Goal: Task Accomplishment & Management: Manage account settings

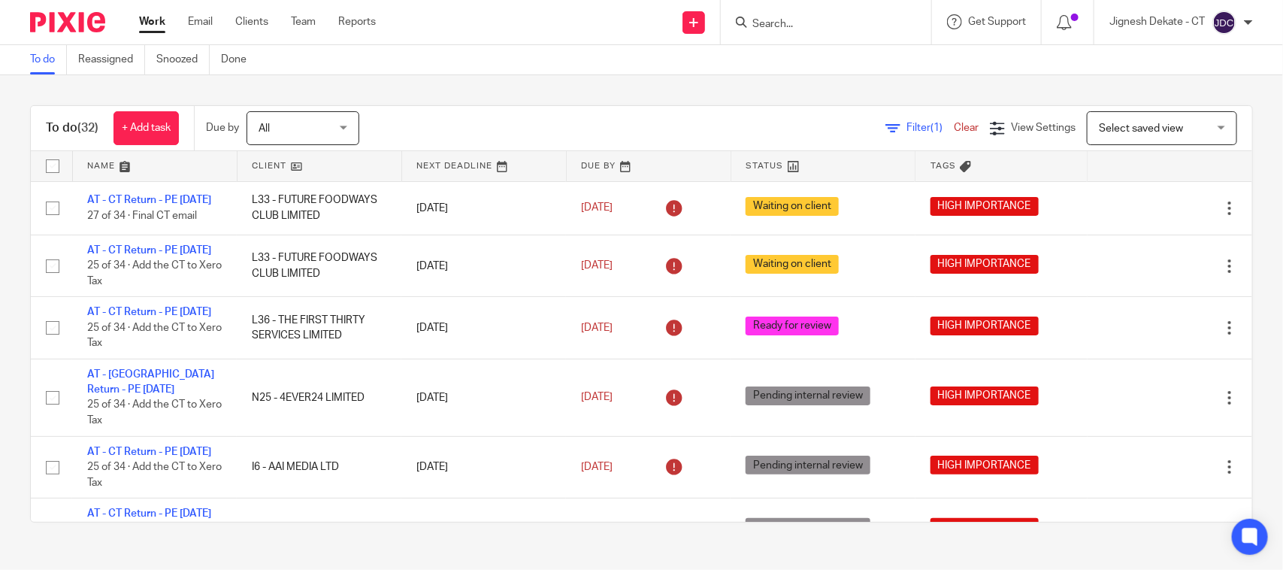
scroll to position [564, 0]
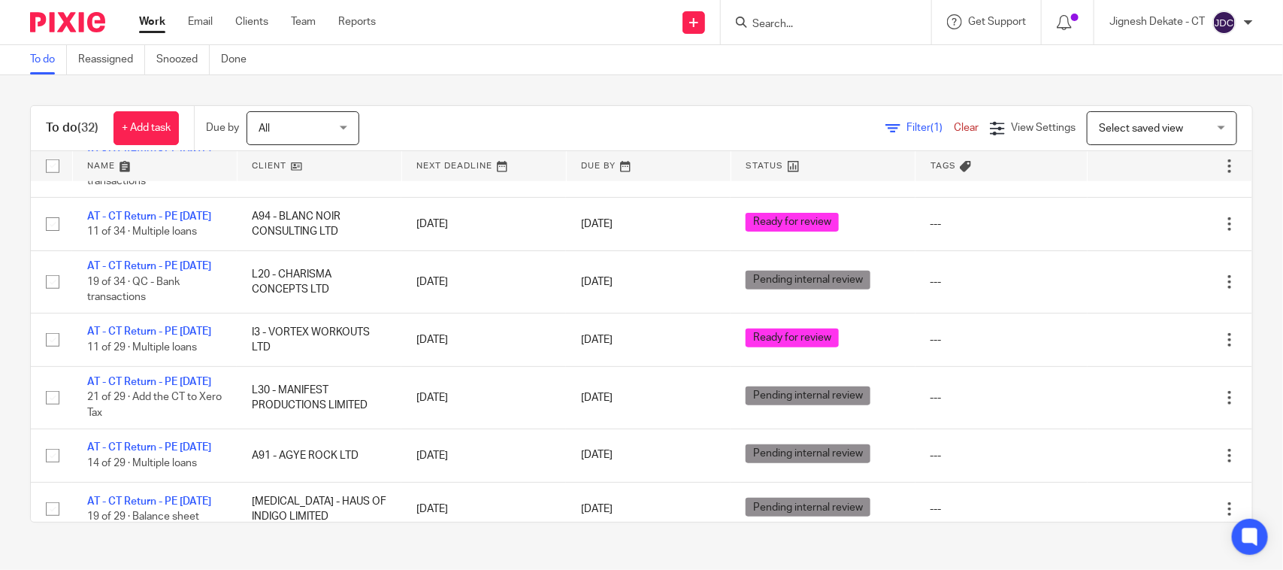
click at [41, 68] on link "To do" at bounding box center [48, 59] width 37 height 29
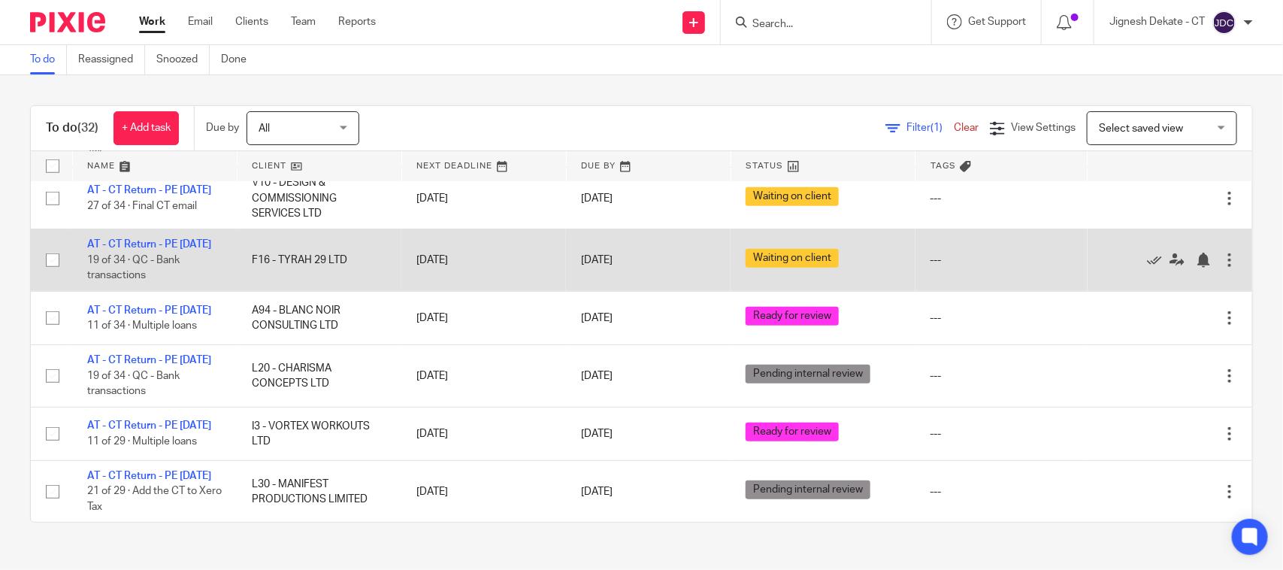
scroll to position [564, 0]
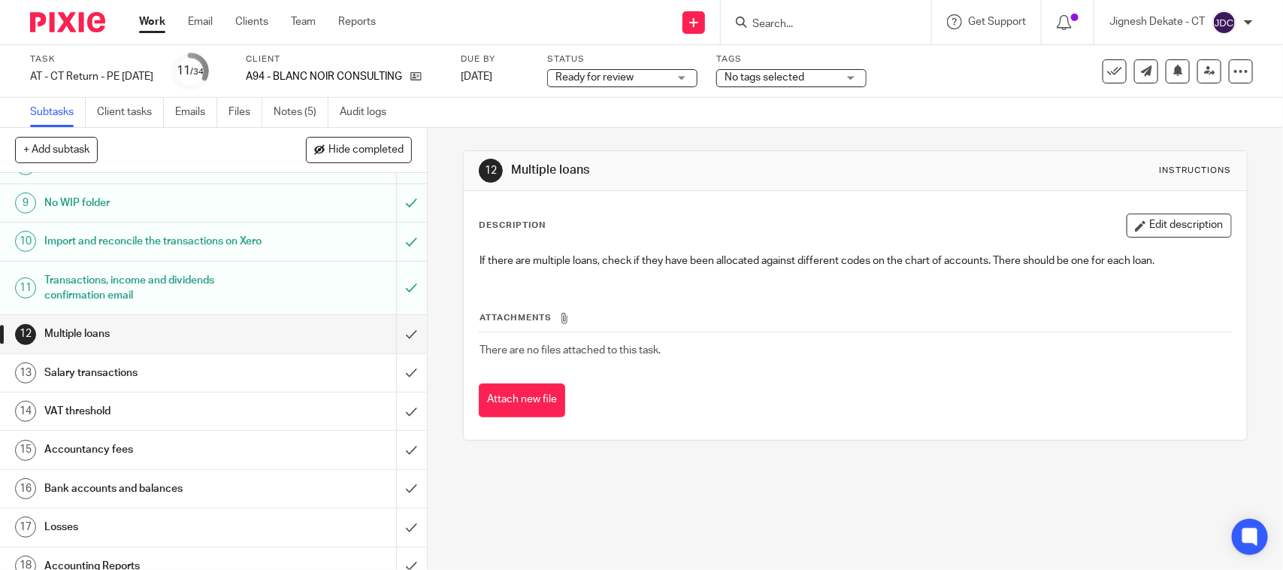
scroll to position [376, 0]
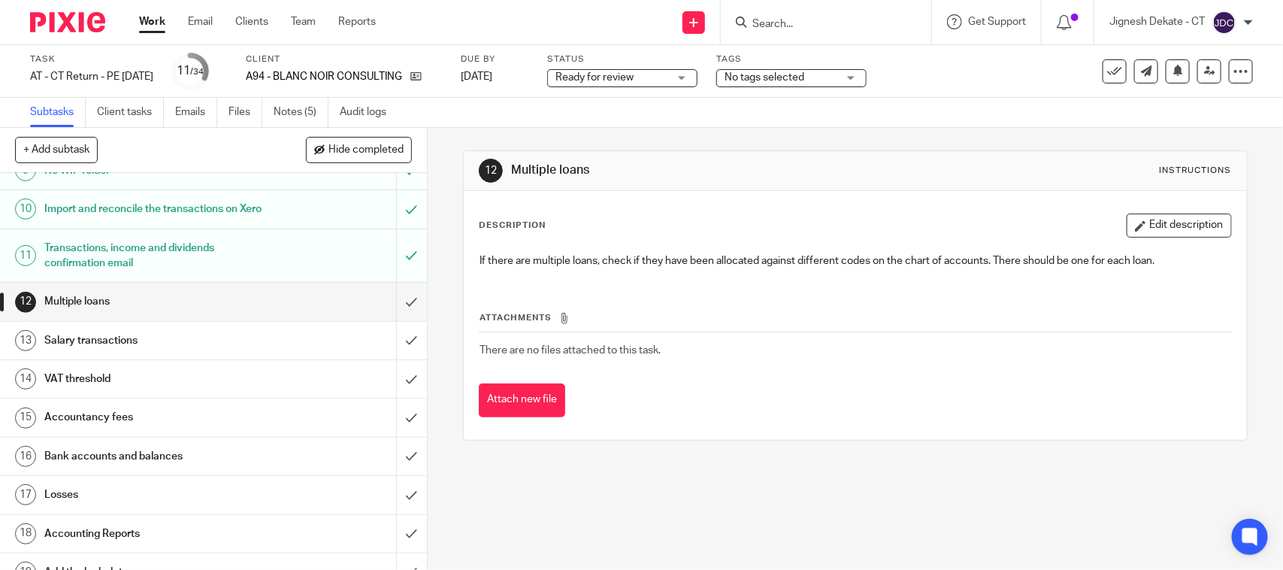
click at [801, 77] on span "No tags selected" at bounding box center [765, 77] width 80 height 11
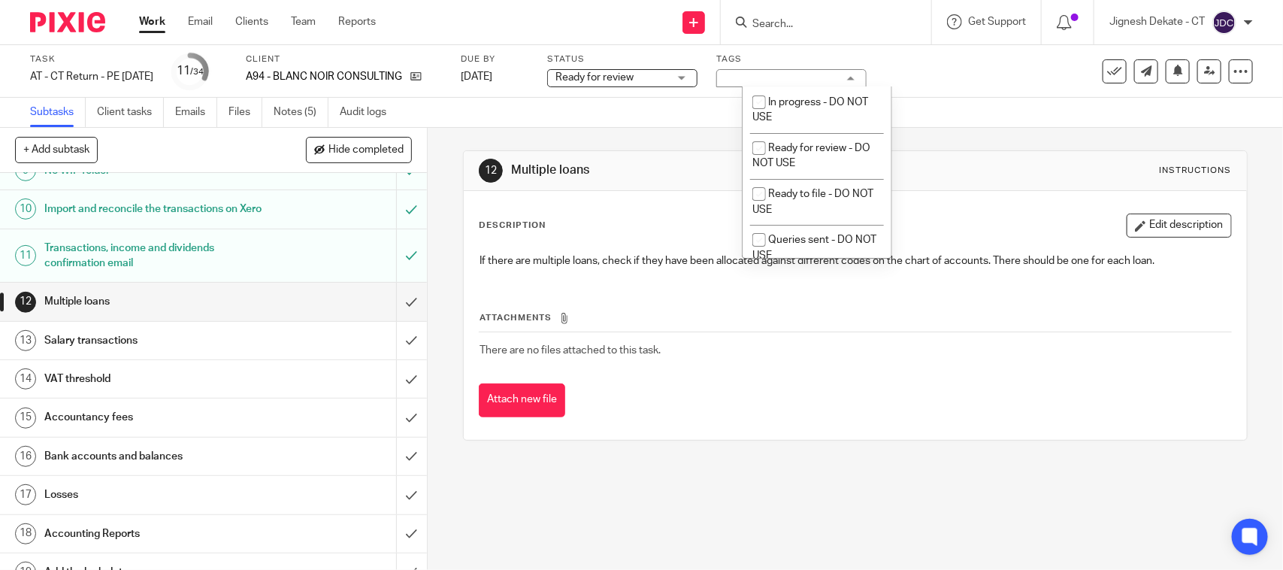
click at [801, 77] on div "No tags selected" at bounding box center [791, 78] width 150 height 18
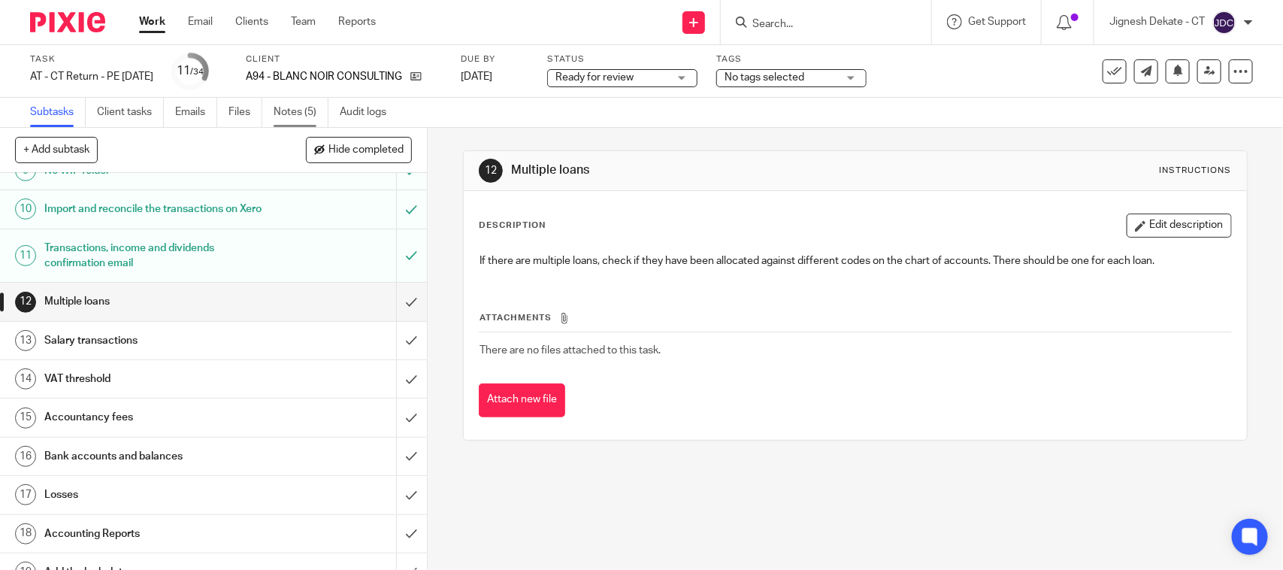
click at [298, 106] on link "Notes (5)" at bounding box center [301, 112] width 55 height 29
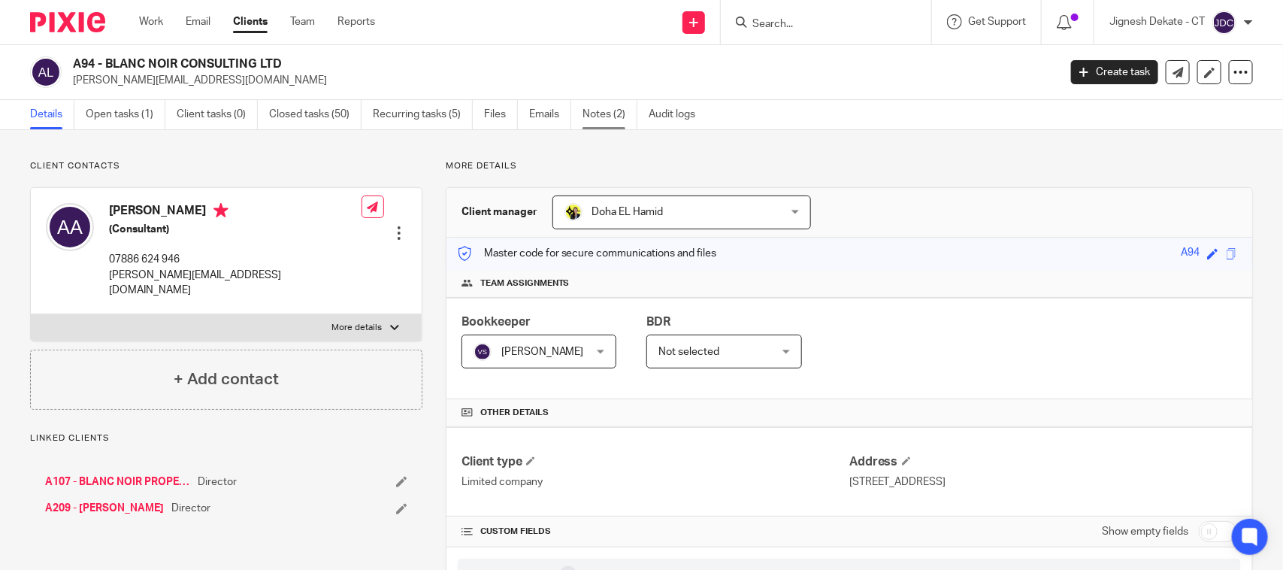
click at [603, 114] on link "Notes (2)" at bounding box center [610, 114] width 55 height 29
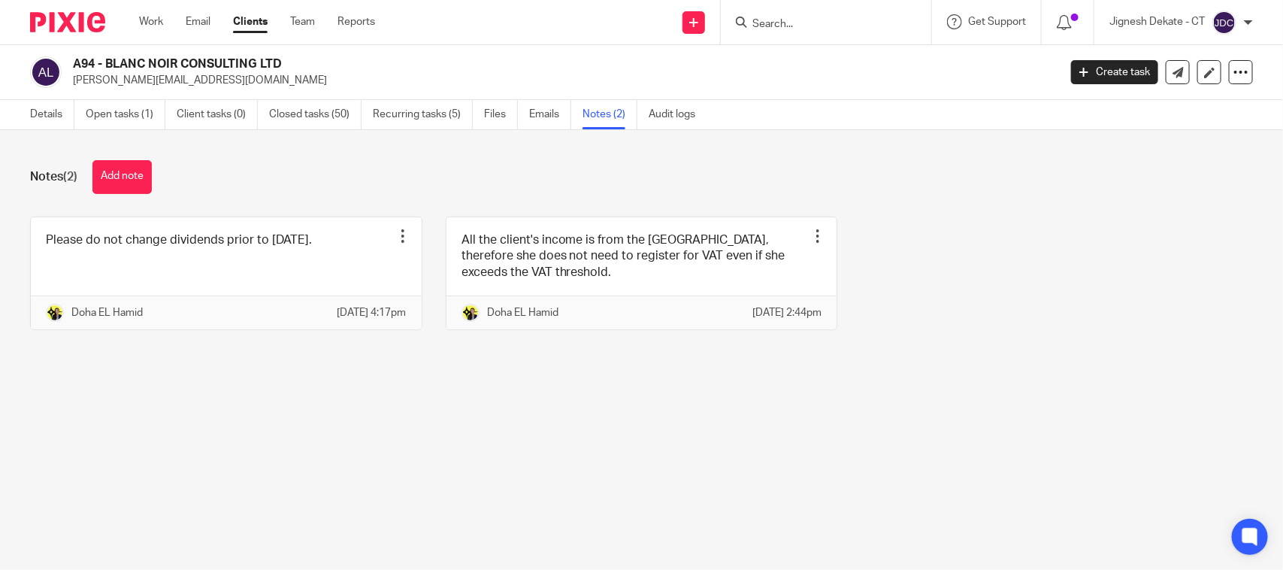
click at [775, 20] on input "Search" at bounding box center [818, 25] width 135 height 14
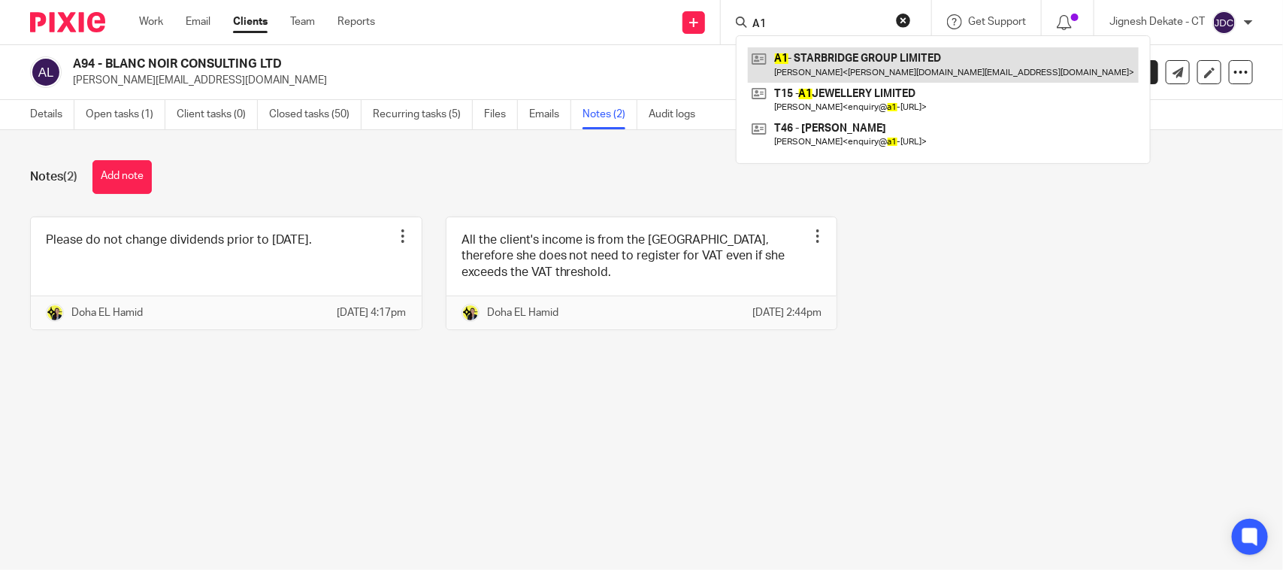
type input "A1"
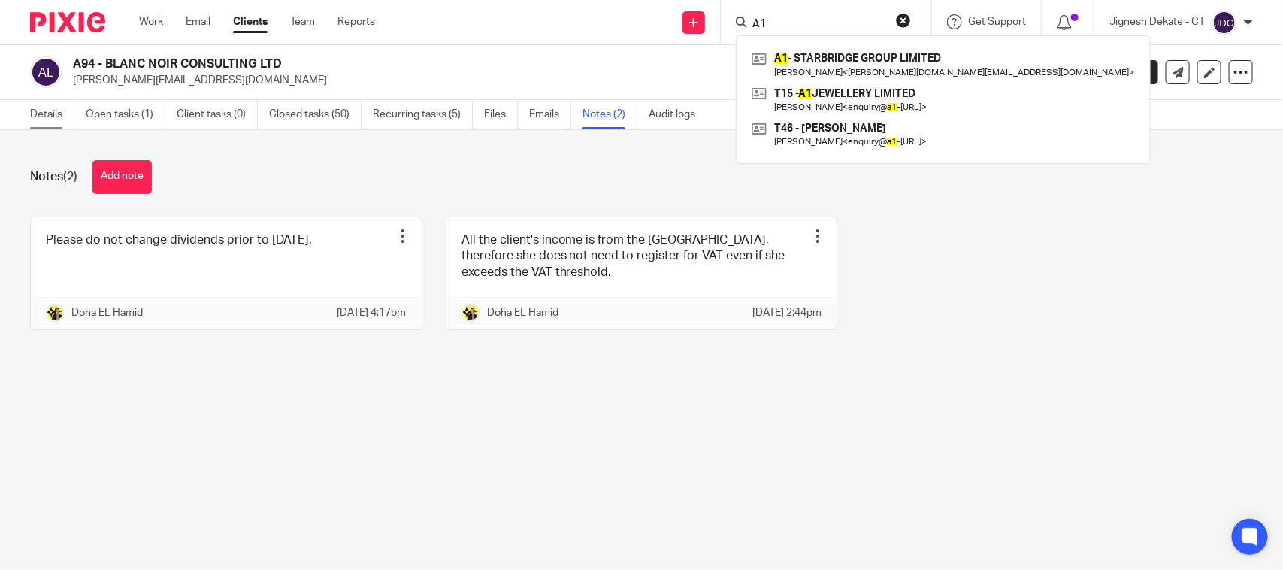
click at [55, 117] on link "Details" at bounding box center [52, 114] width 44 height 29
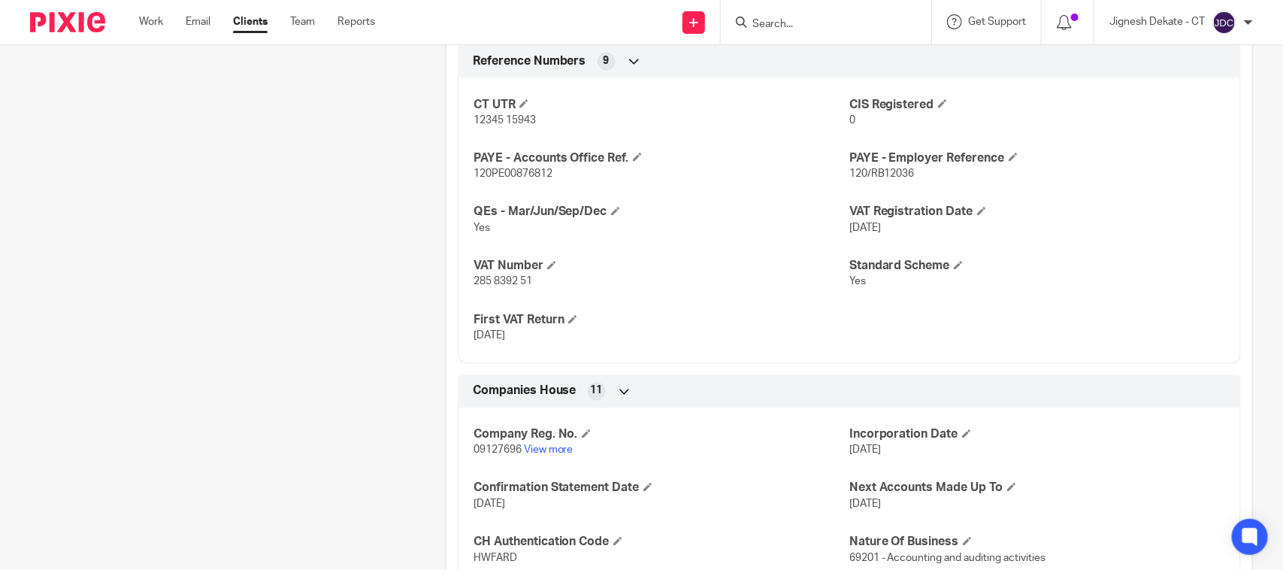
scroll to position [1221, 0]
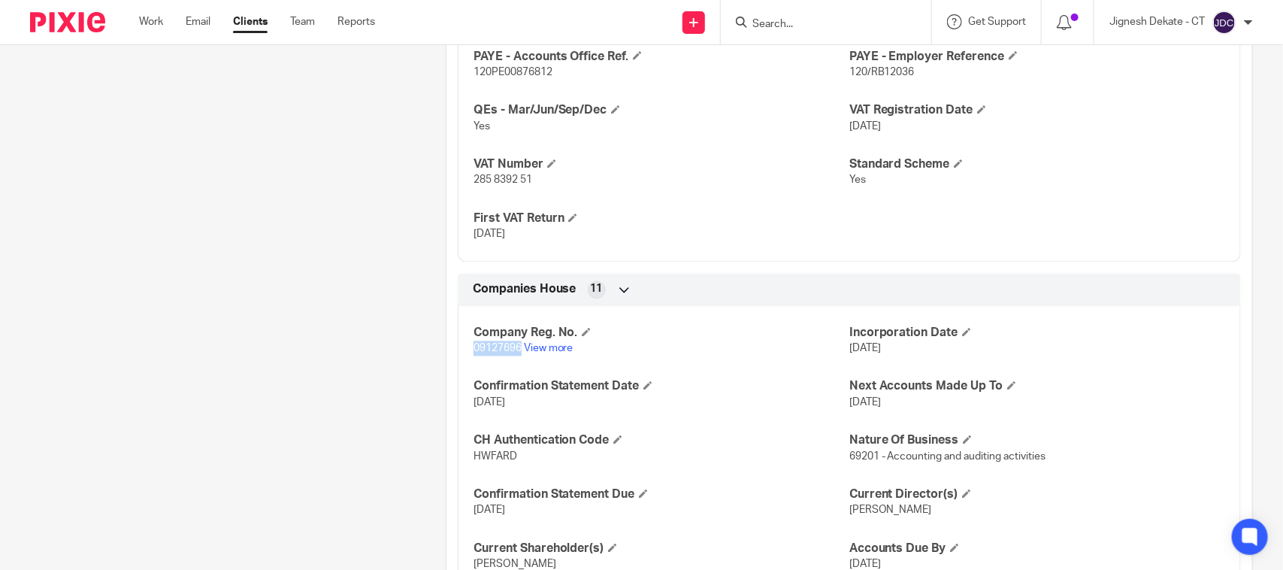
drag, startPoint x: 466, startPoint y: 353, endPoint x: 517, endPoint y: 353, distance: 51.1
click at [517, 353] on div "Company Reg. No. 09127696 View more Incorporation Date [DATE] Confirmation Stat…" at bounding box center [849, 470] width 783 height 351
copy span "09127696"
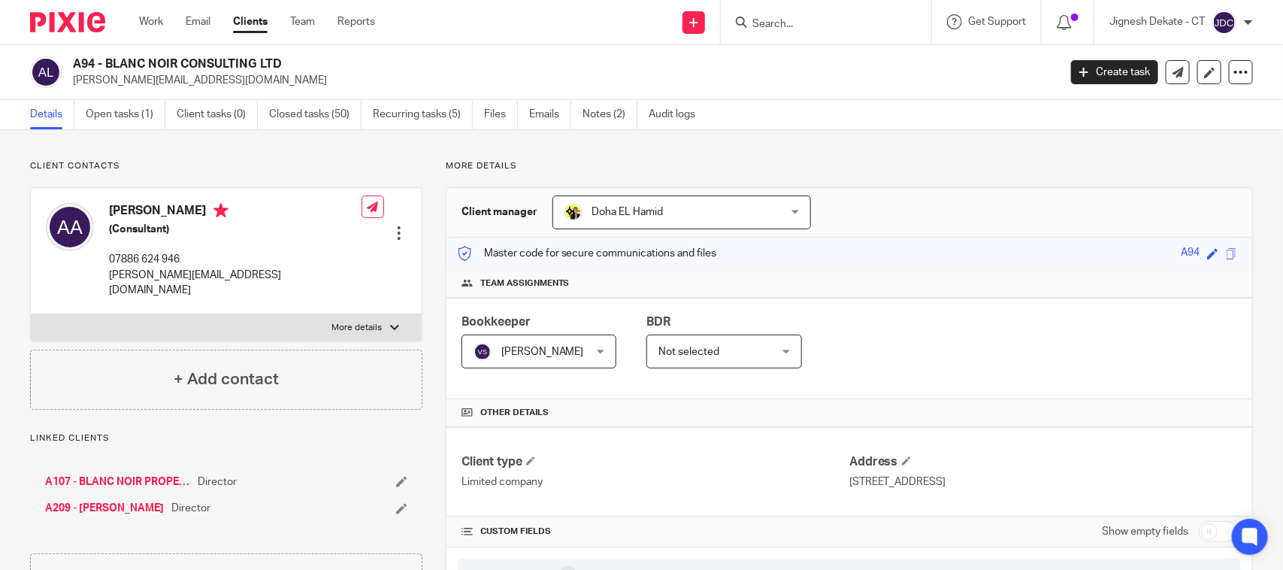
drag, startPoint x: 290, startPoint y: 62, endPoint x: 74, endPoint y: 61, distance: 216.5
click at [74, 61] on h2 "A94 - BLANC NOIR CONSULTING LTD" at bounding box center [463, 64] width 780 height 16
copy h2 "A94 - BLANC NOIR CONSULTING LTD"
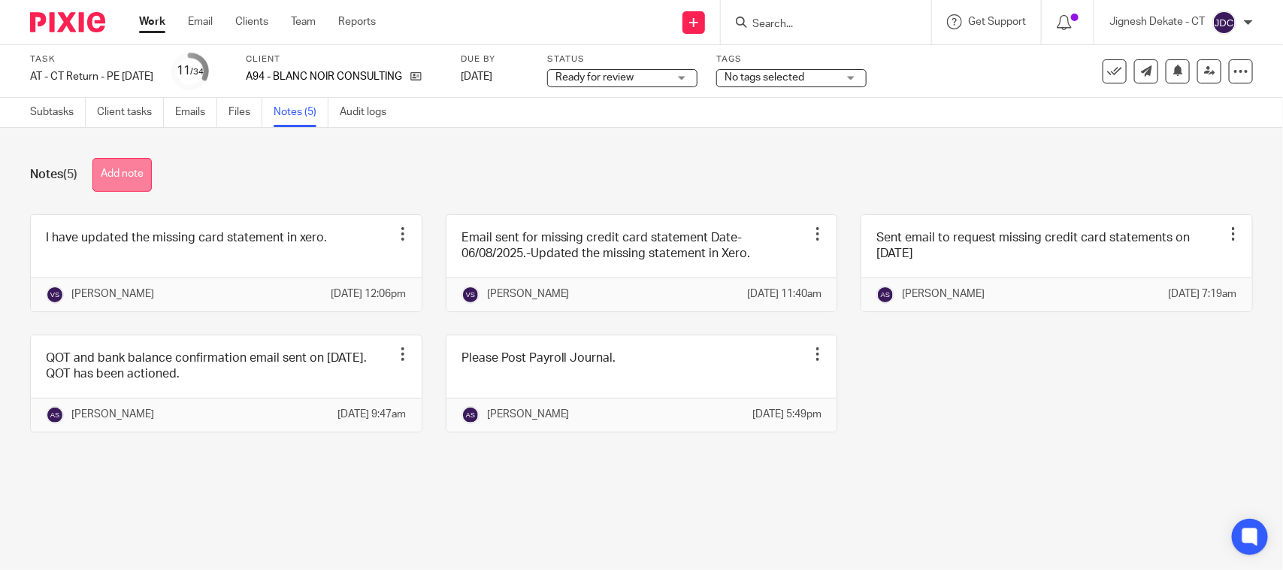
click at [134, 177] on button "Add note" at bounding box center [121, 175] width 59 height 34
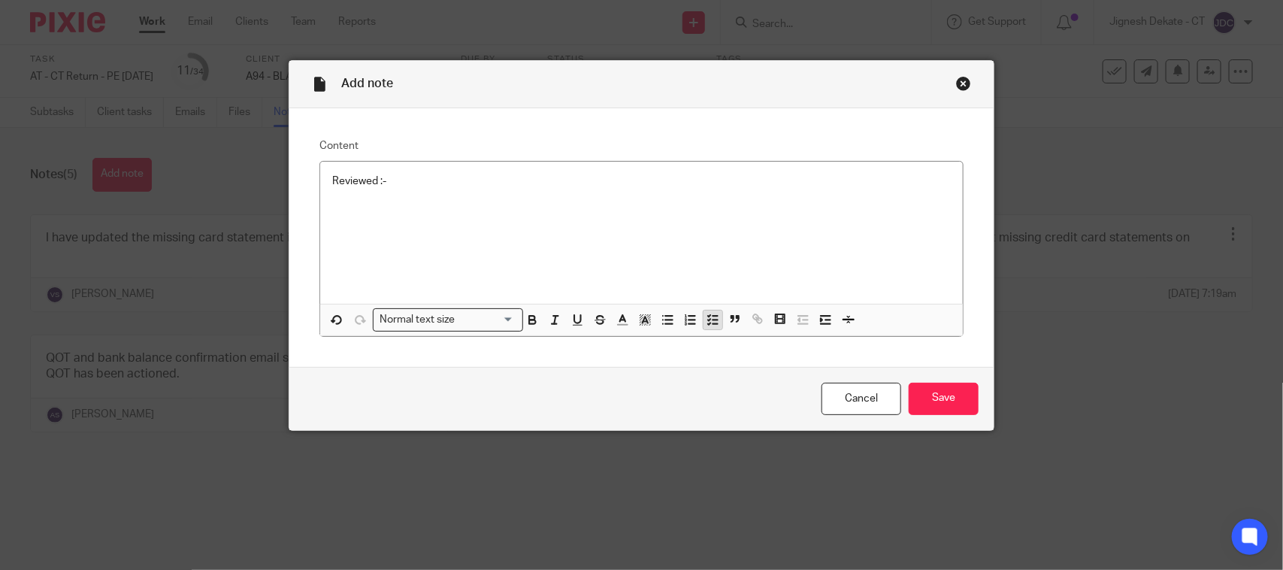
click at [706, 313] on icon "button" at bounding box center [713, 320] width 14 height 14
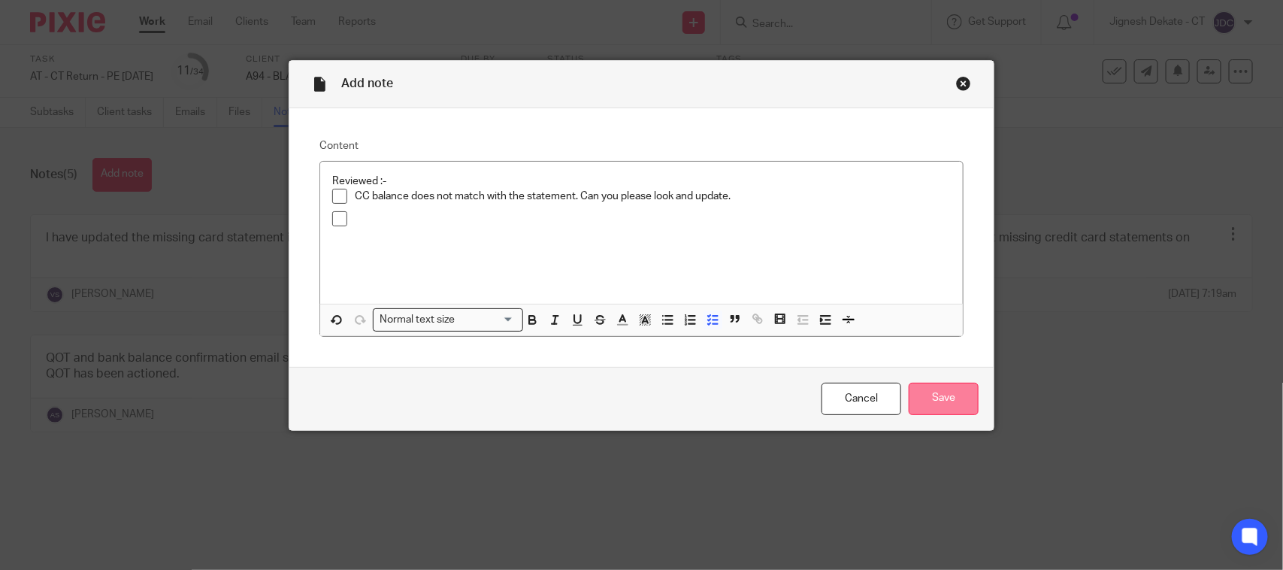
click at [946, 393] on input "Save" at bounding box center [944, 399] width 70 height 32
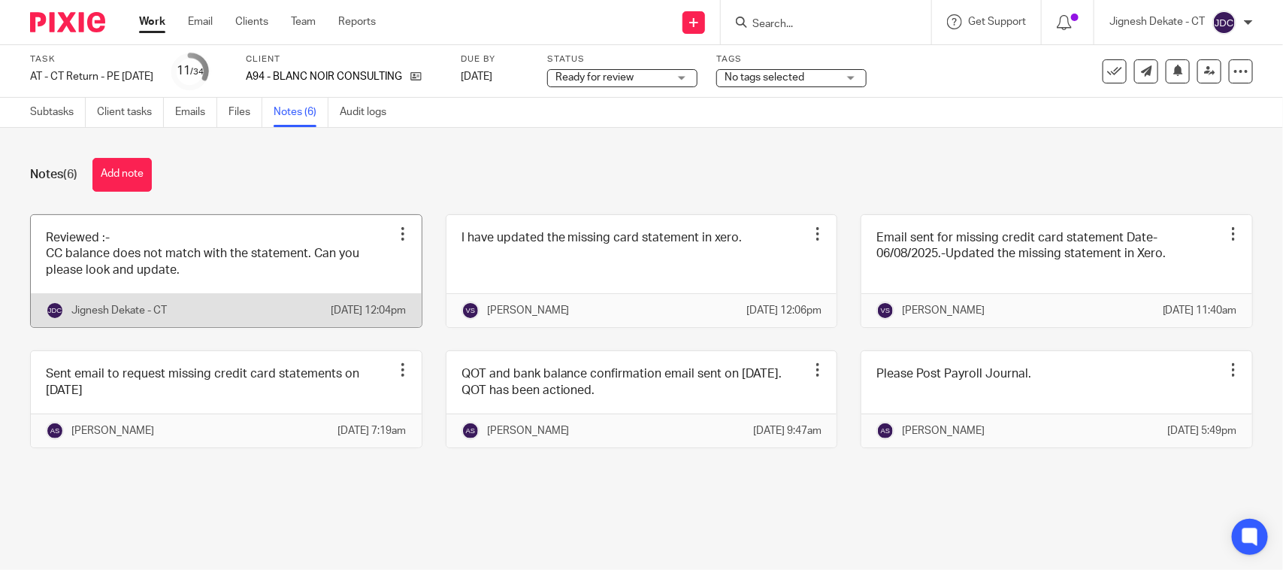
click at [241, 261] on link at bounding box center [226, 271] width 391 height 112
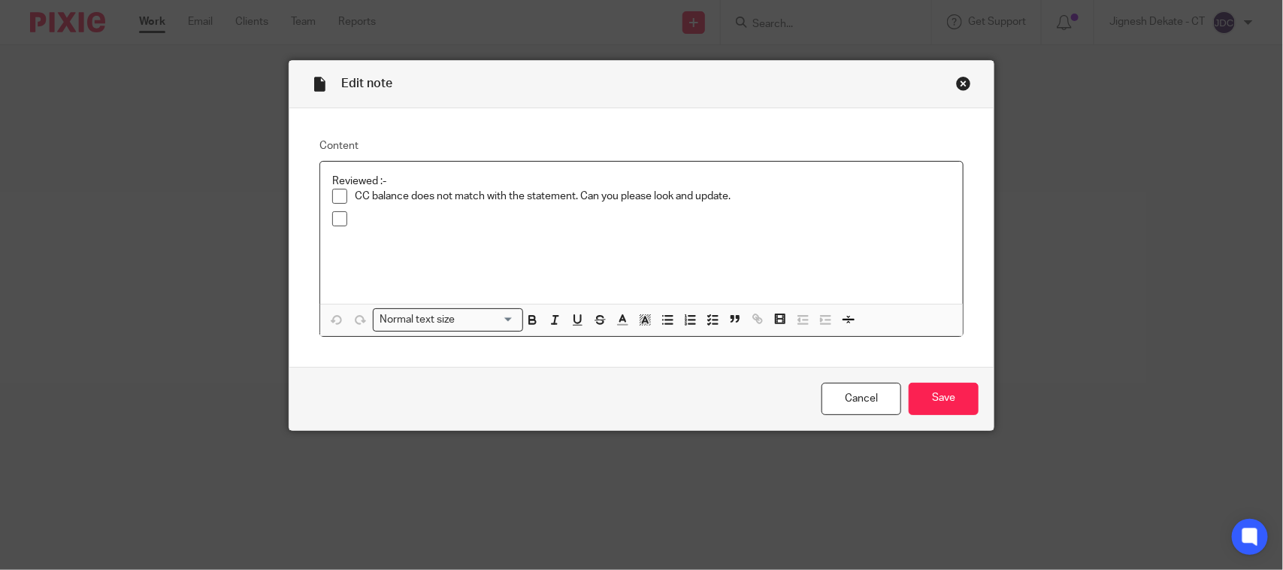
click at [395, 222] on p at bounding box center [653, 218] width 596 height 15
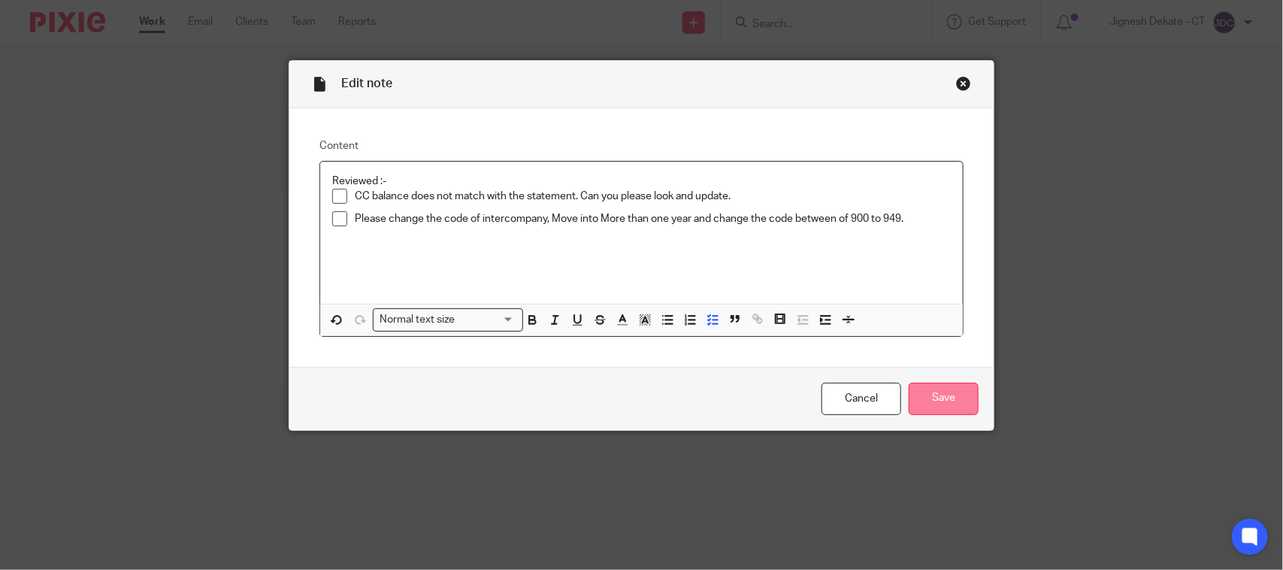
click at [932, 393] on input "Save" at bounding box center [944, 399] width 70 height 32
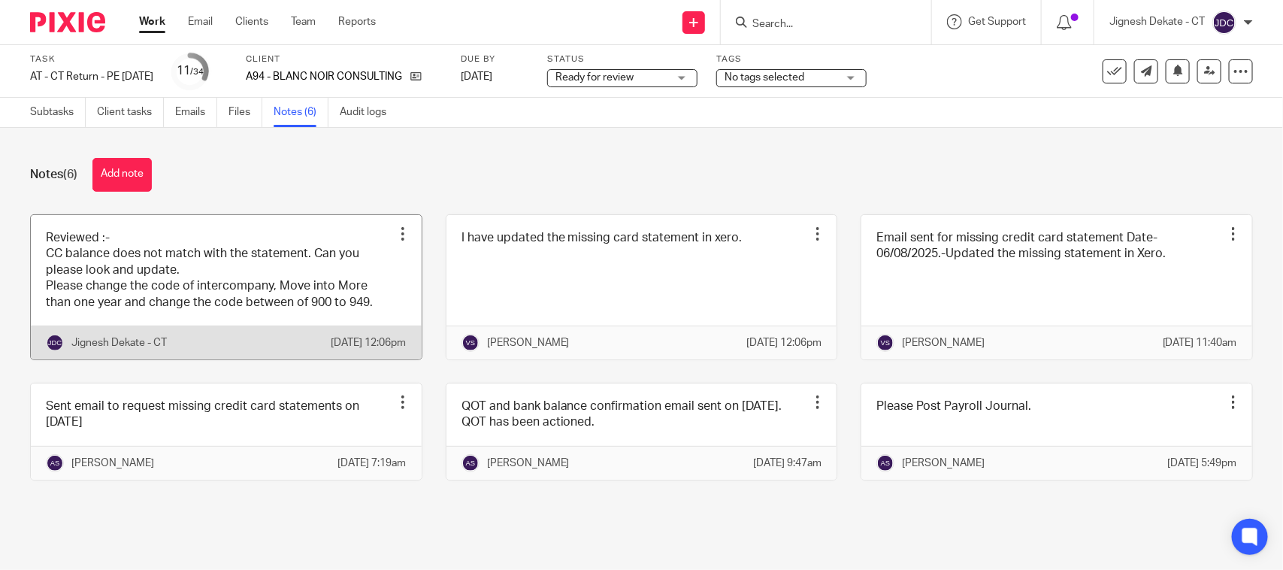
click at [247, 301] on link at bounding box center [226, 287] width 391 height 144
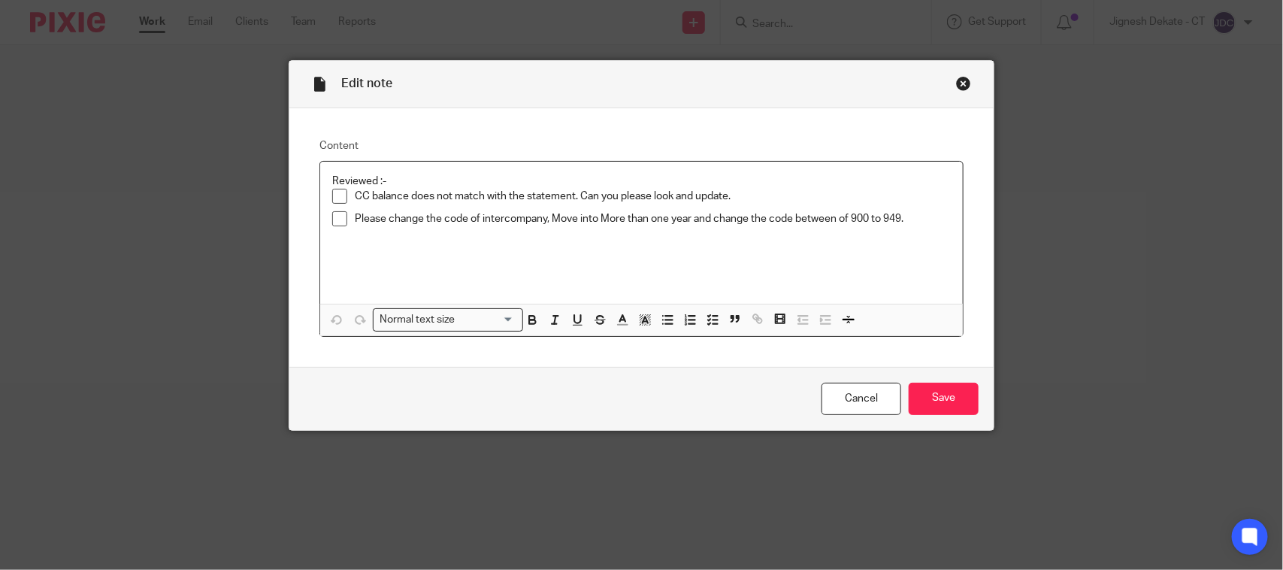
click at [910, 220] on p "Please change the code of intercompany, Move into More than one year and change…" at bounding box center [653, 218] width 596 height 15
click at [938, 397] on input "Save" at bounding box center [944, 399] width 70 height 32
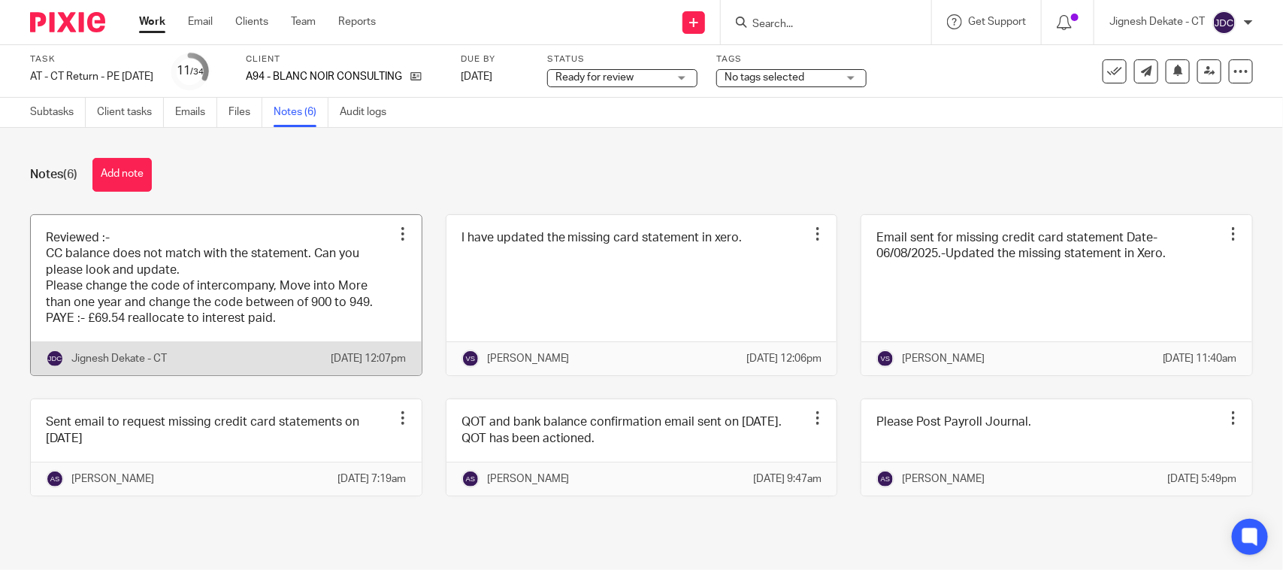
click at [271, 299] on link at bounding box center [226, 295] width 391 height 161
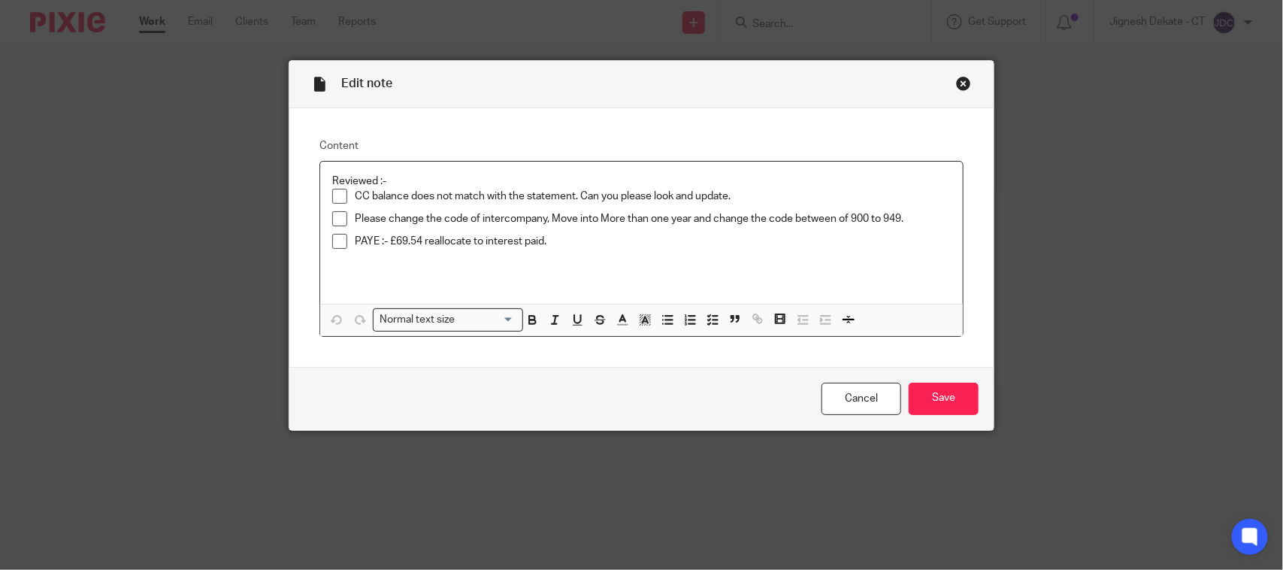
click at [546, 239] on p "PAYE :- £69.54 reallocate to interest paid." at bounding box center [653, 241] width 596 height 15
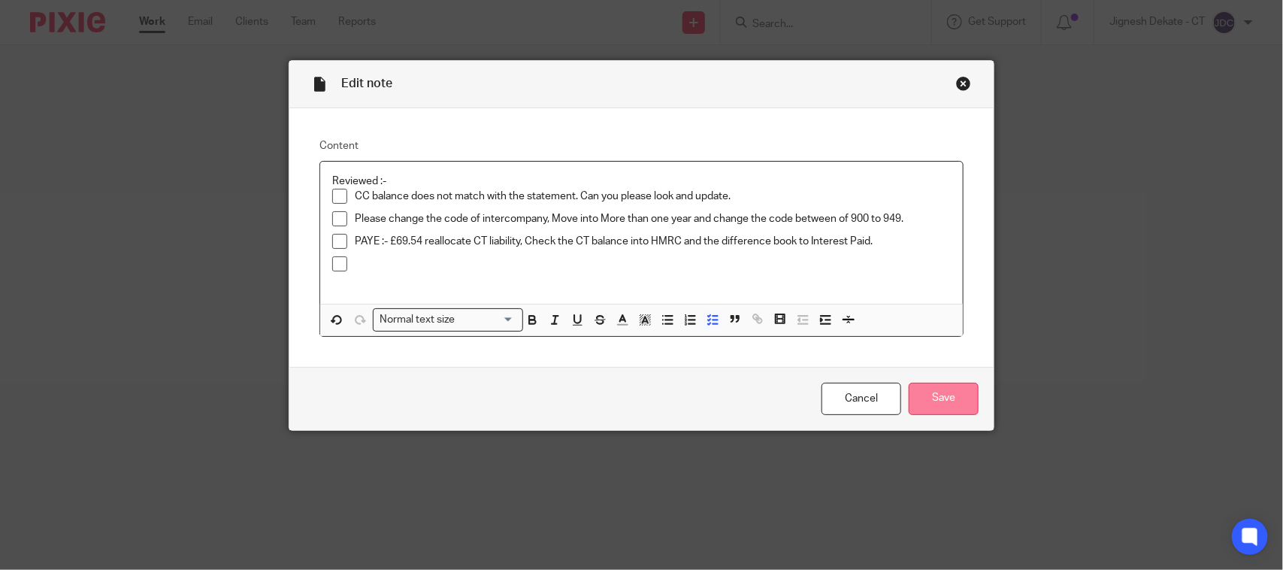
click at [925, 389] on input "Save" at bounding box center [944, 399] width 70 height 32
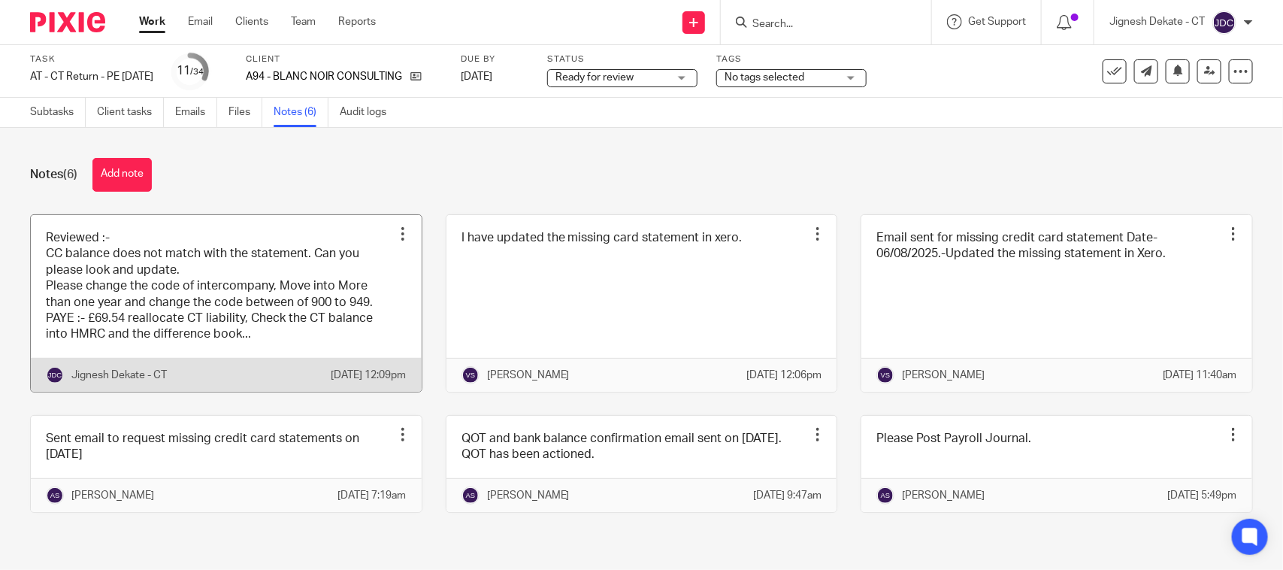
click at [177, 282] on link at bounding box center [226, 303] width 391 height 177
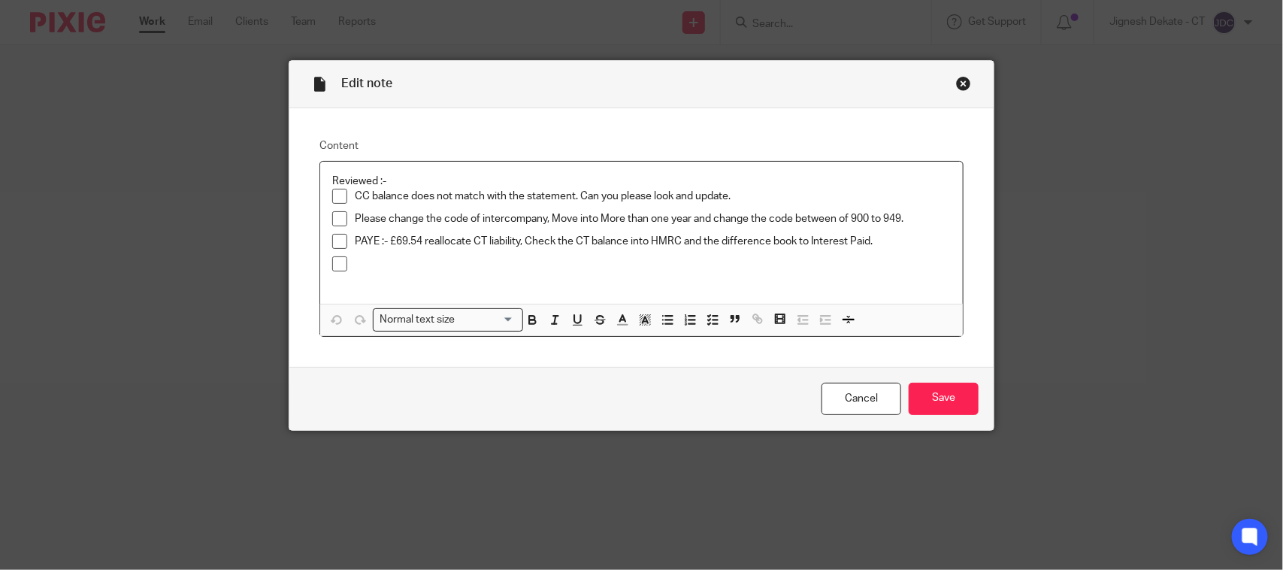
click at [912, 216] on p "Please change the code of intercompany, Move into More than one year and change…" at bounding box center [653, 218] width 596 height 15
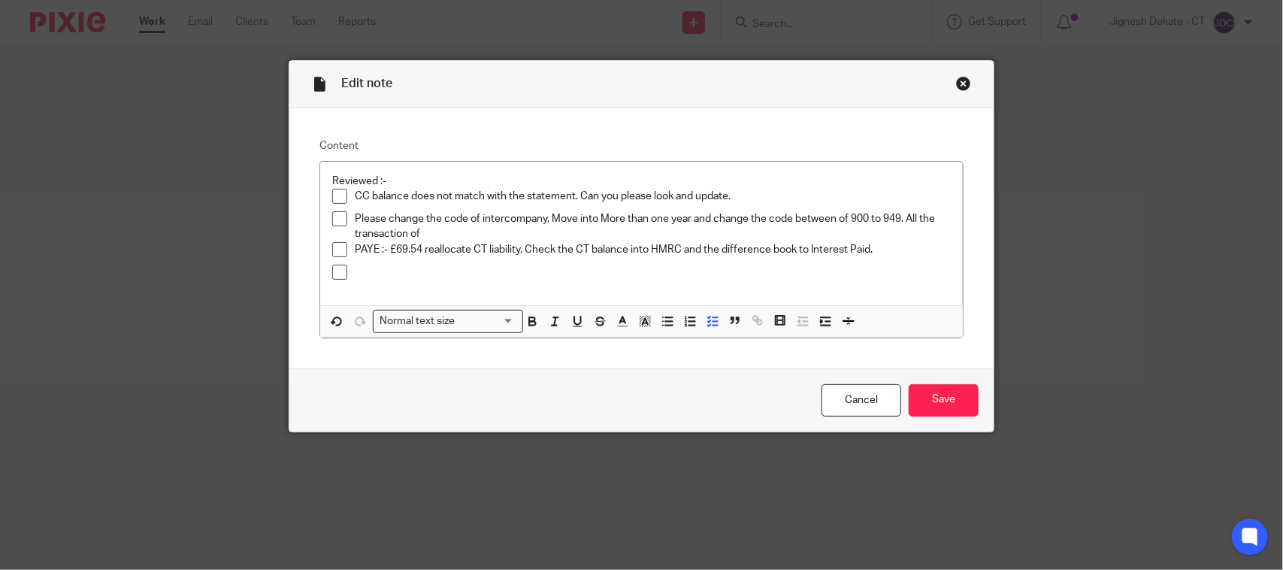
click at [421, 229] on p "Please change the code of intercompany, Move into More than one year and change…" at bounding box center [653, 226] width 596 height 31
click at [401, 267] on p at bounding box center [653, 272] width 596 height 15
click at [527, 229] on p "Please change the code of intercompany, Move into More than one year and change…" at bounding box center [653, 226] width 596 height 31
click at [927, 404] on input "Save" at bounding box center [944, 400] width 70 height 32
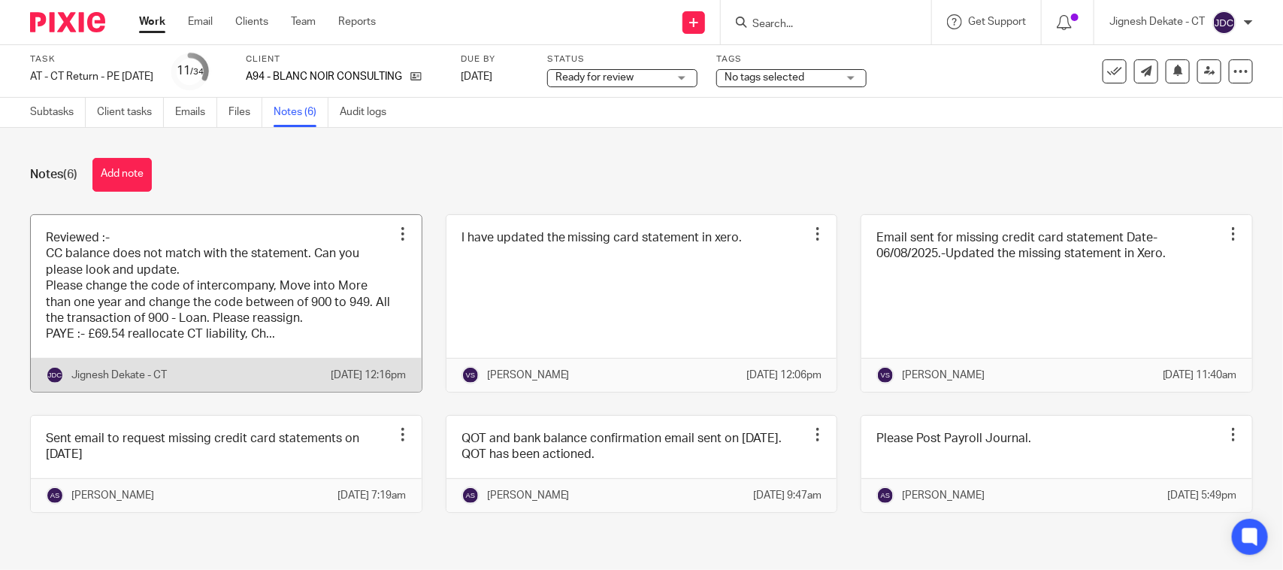
click at [249, 259] on link at bounding box center [226, 303] width 391 height 177
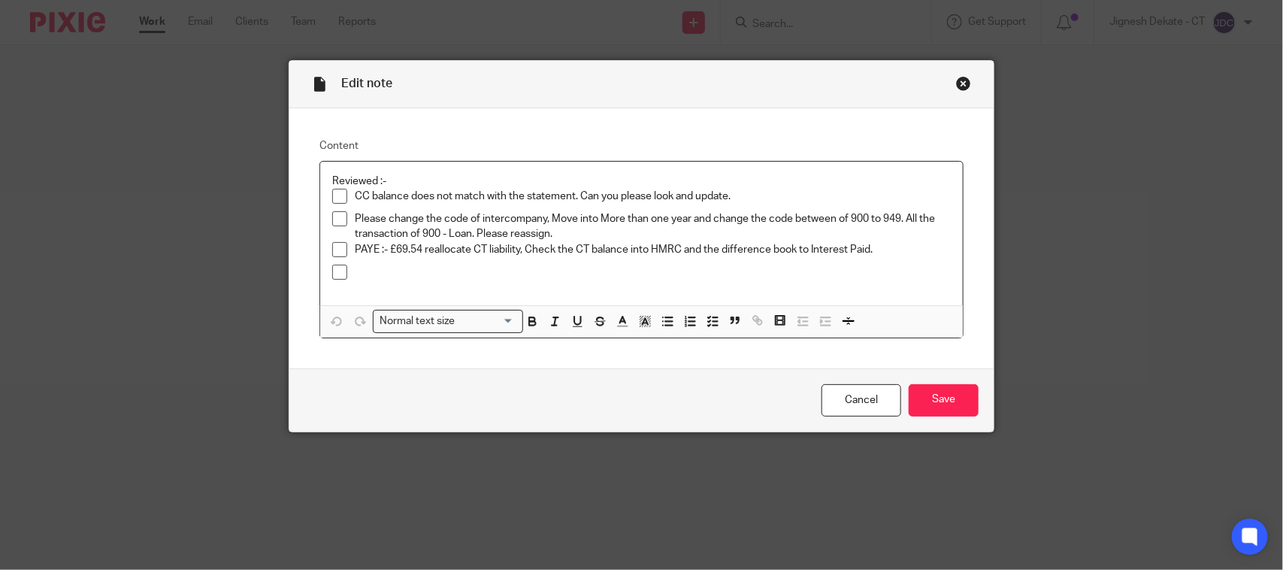
click at [413, 274] on p at bounding box center [653, 272] width 596 height 15
click at [560, 273] on p "Please queries the transaction of" at bounding box center [653, 272] width 596 height 15
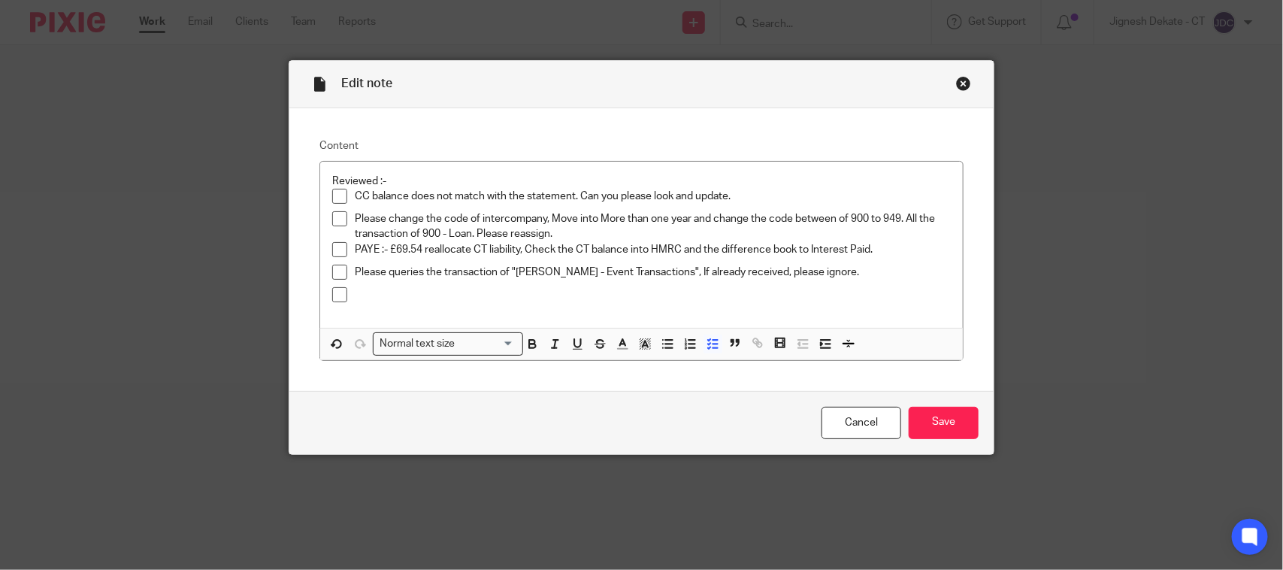
click at [419, 294] on p at bounding box center [653, 294] width 596 height 15
click at [396, 303] on div at bounding box center [653, 298] width 596 height 23
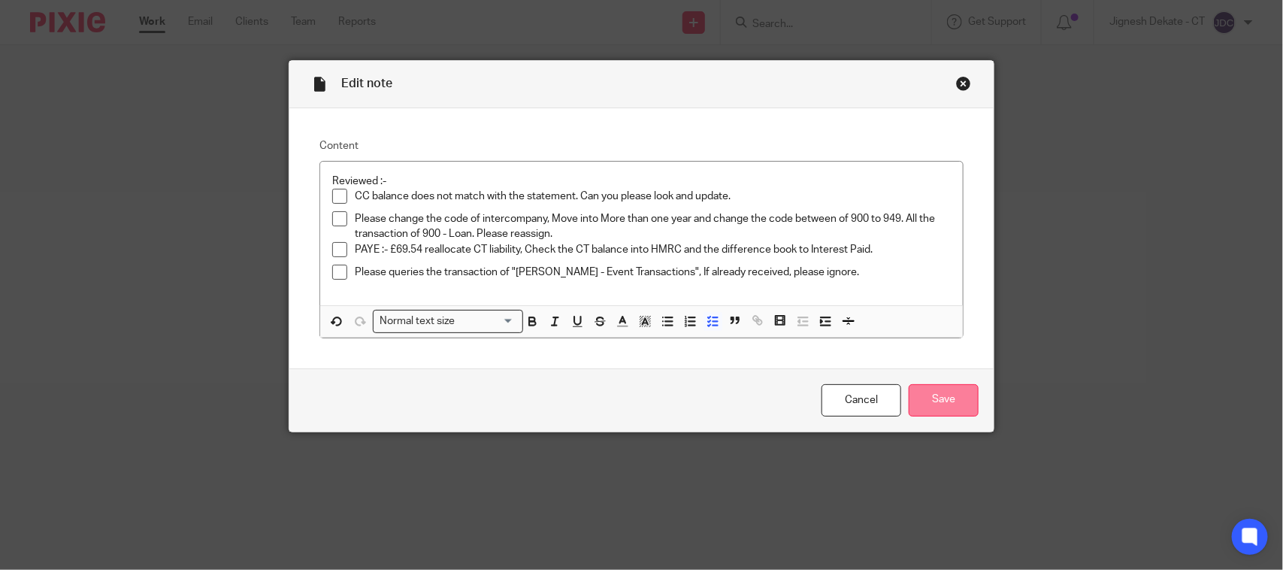
click at [952, 399] on input "Save" at bounding box center [944, 400] width 70 height 32
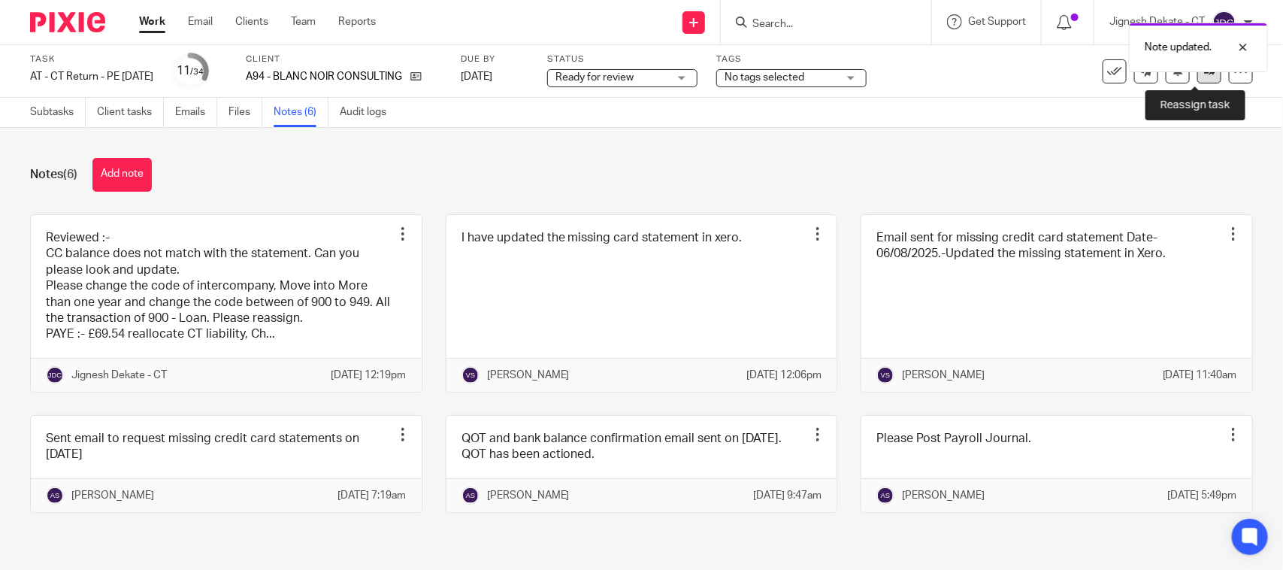
click at [1204, 74] on icon at bounding box center [1209, 70] width 11 height 11
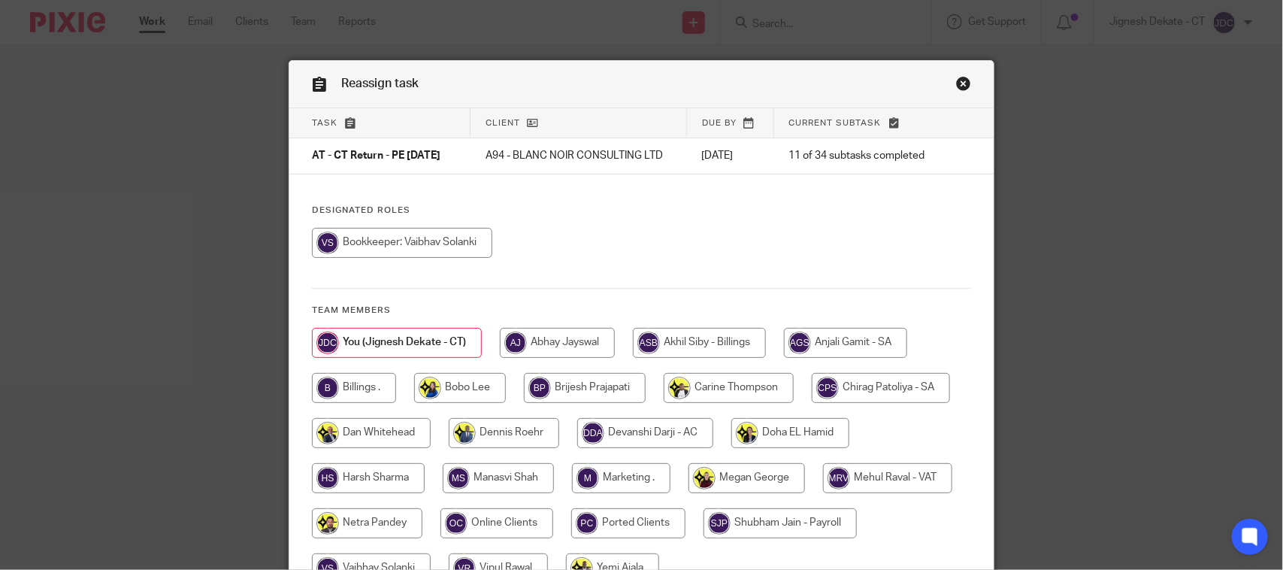
click at [425, 243] on input "radio" at bounding box center [402, 243] width 180 height 30
radio input "true"
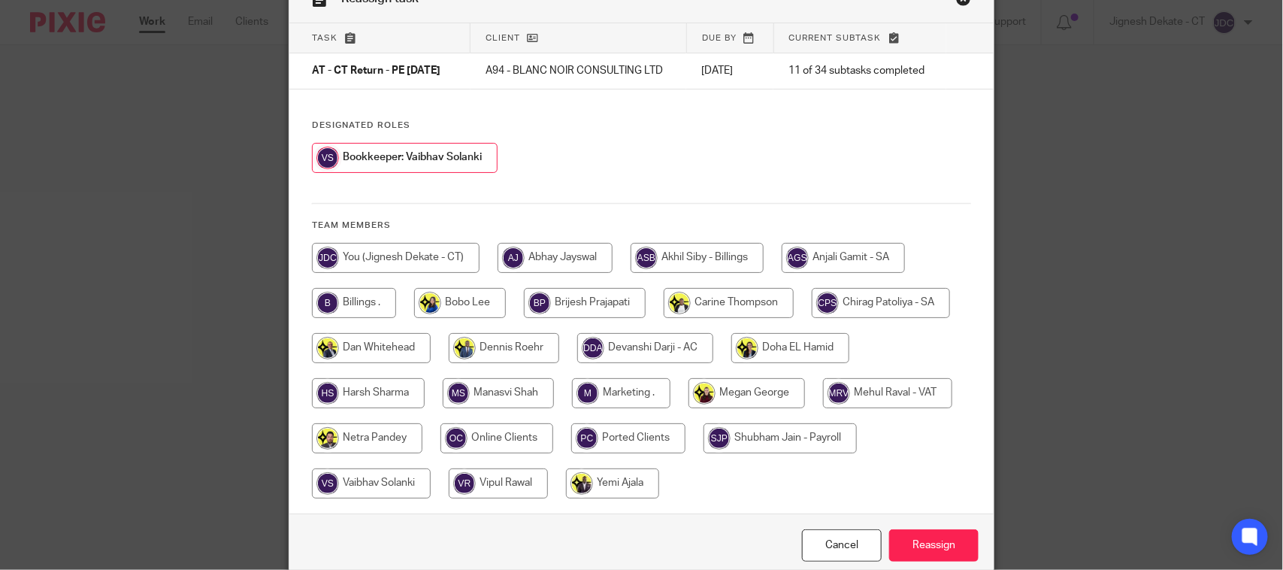
scroll to position [163, 0]
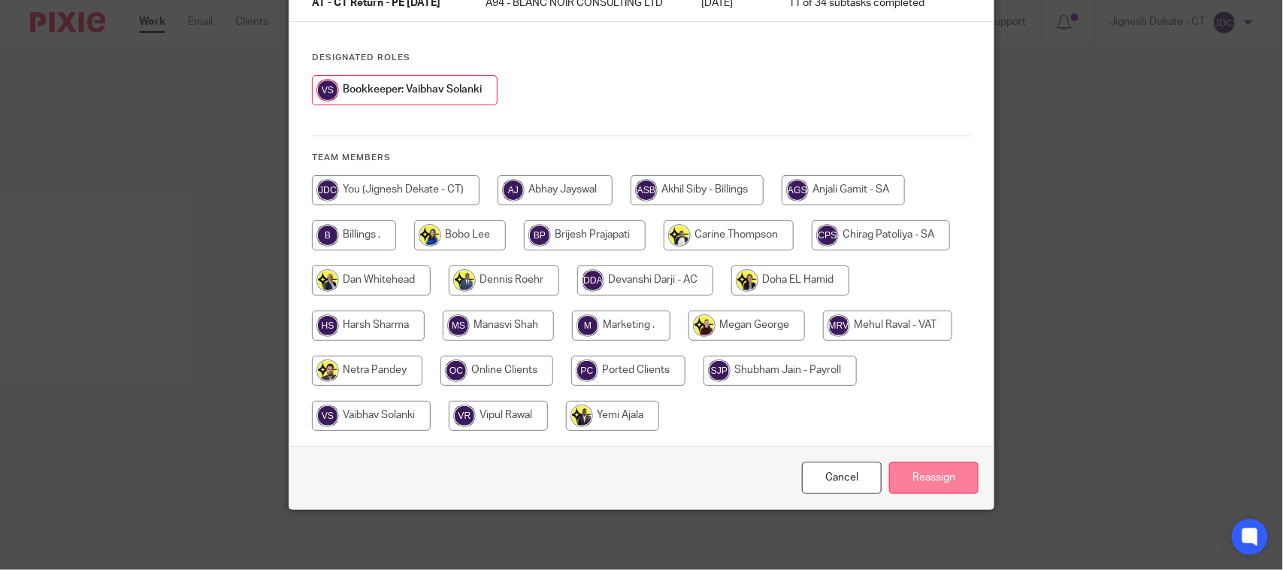
click at [910, 468] on input "Reassign" at bounding box center [933, 478] width 89 height 32
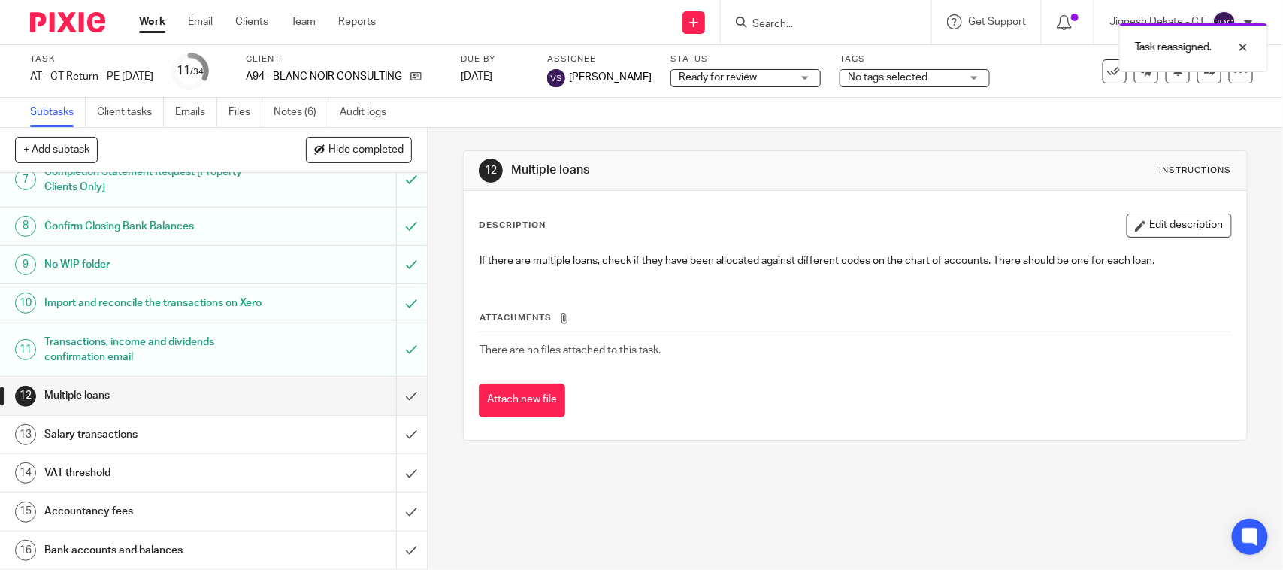
scroll to position [470, 0]
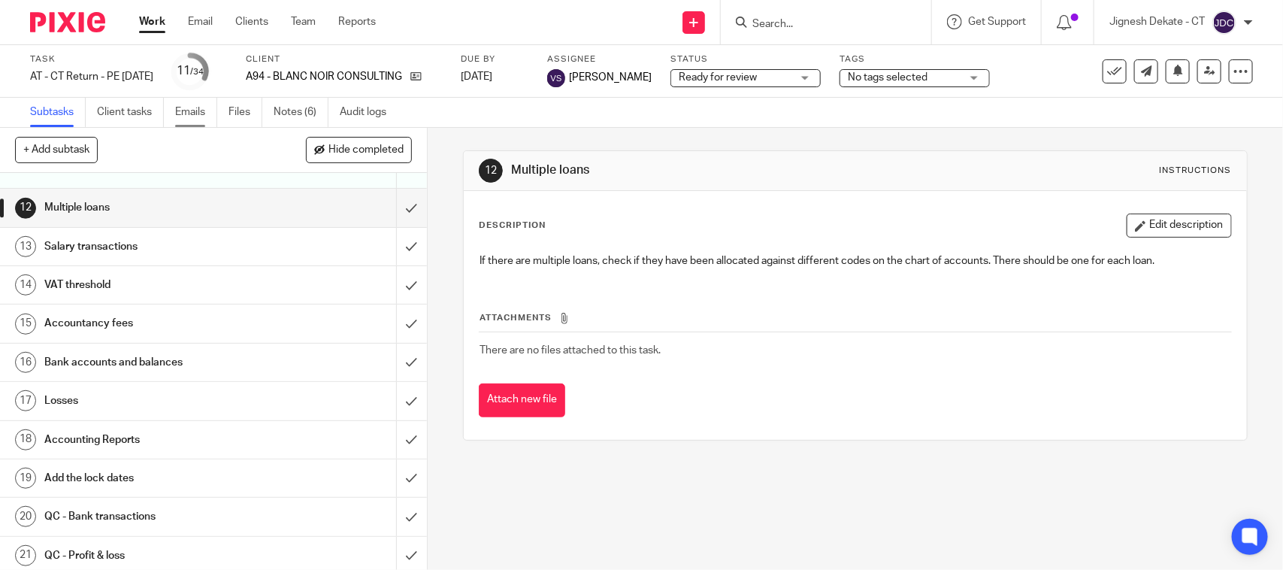
click at [197, 118] on link "Emails" at bounding box center [196, 112] width 42 height 29
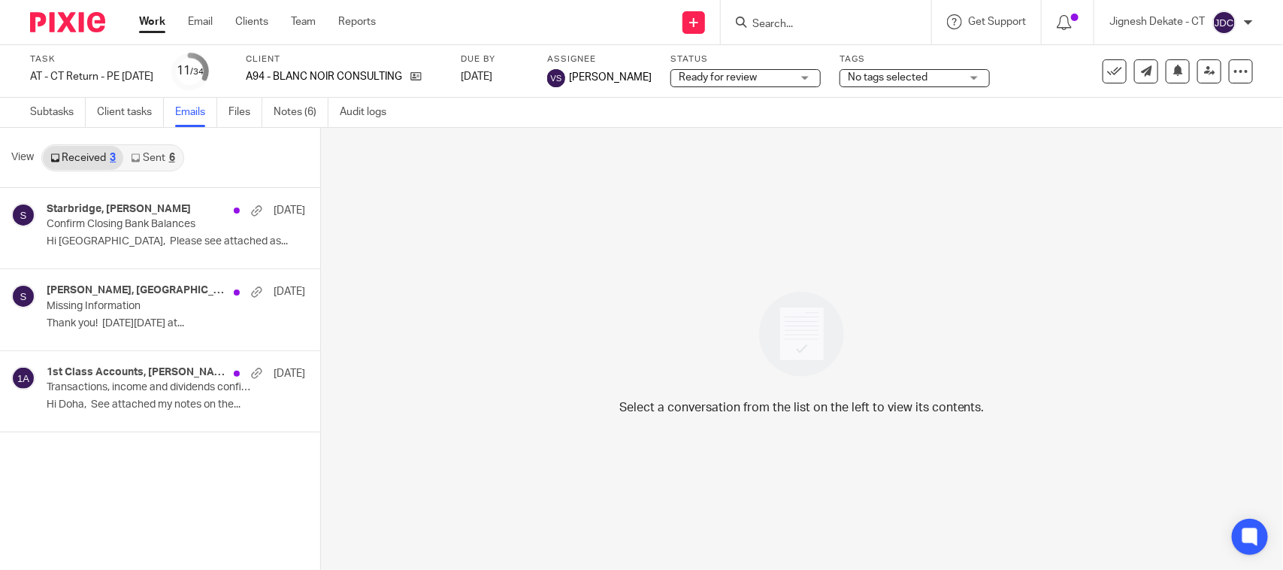
click at [149, 159] on link "Sent 6" at bounding box center [152, 158] width 59 height 24
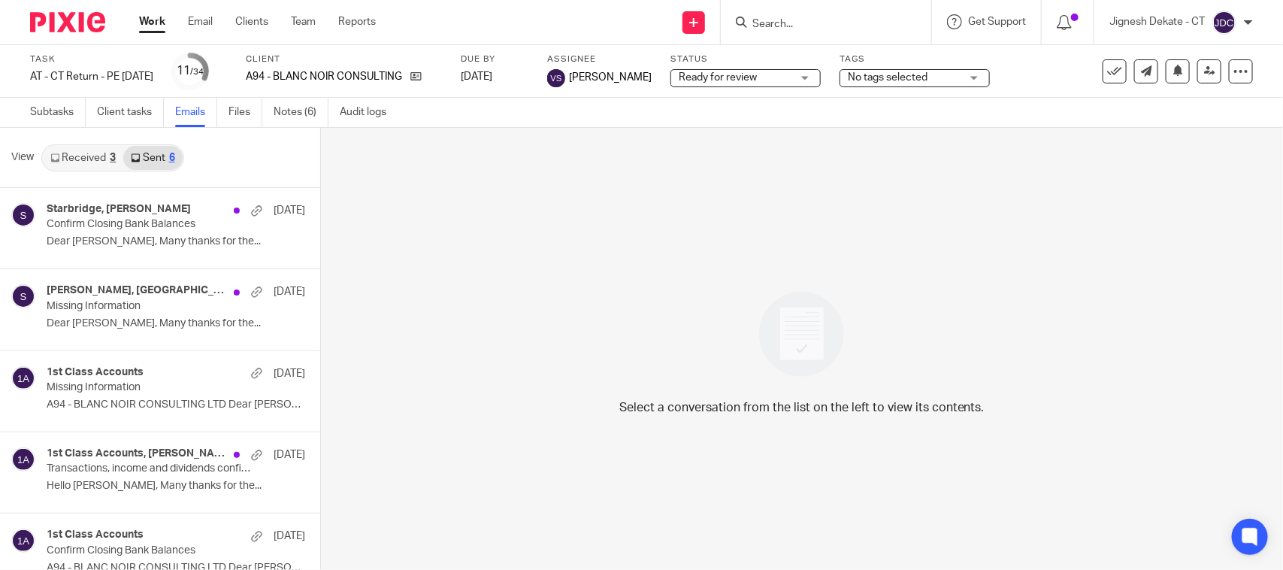
click at [85, 152] on link "Received 3" at bounding box center [83, 158] width 80 height 24
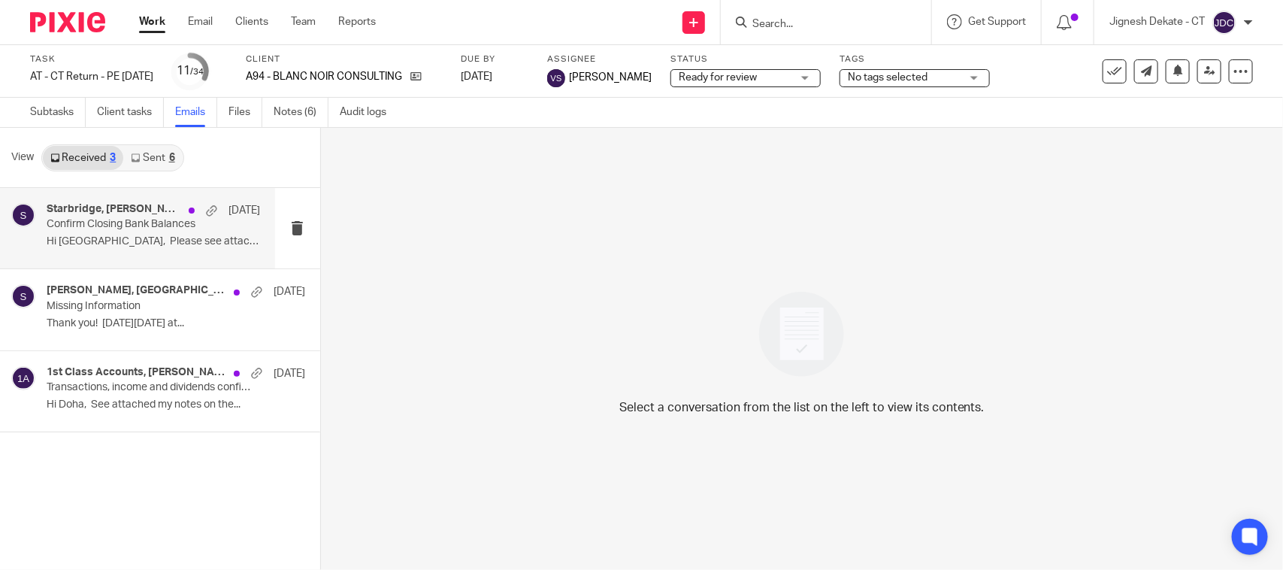
click at [90, 218] on p "Confirm Closing Bank Balances" at bounding box center [132, 224] width 171 height 13
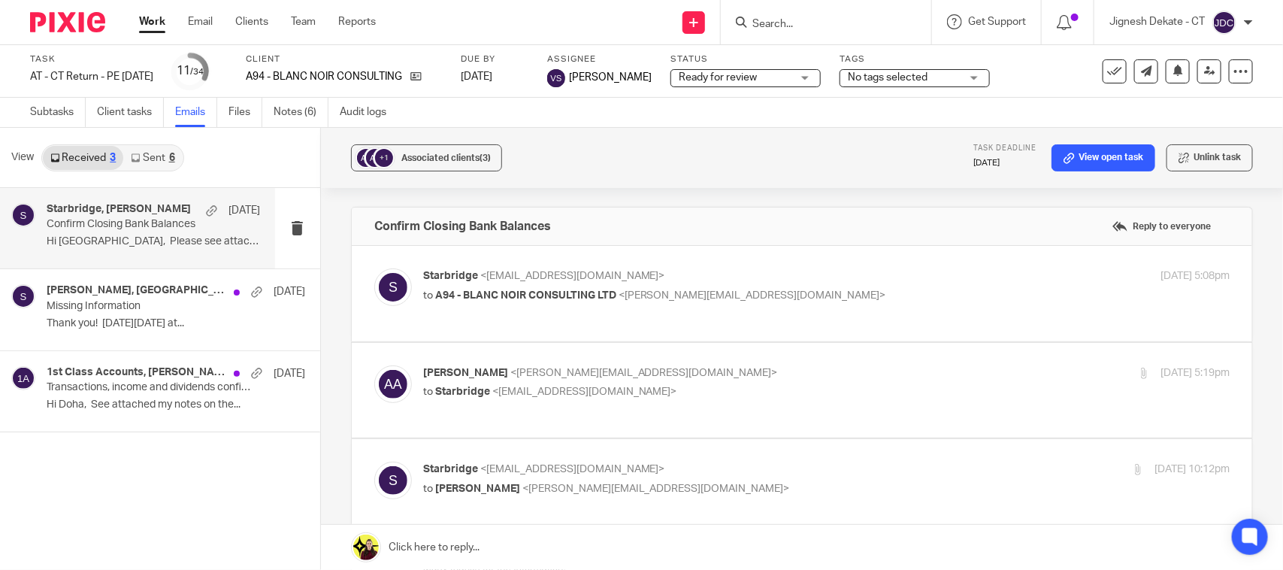
click at [160, 154] on link "Sent 6" at bounding box center [152, 158] width 59 height 24
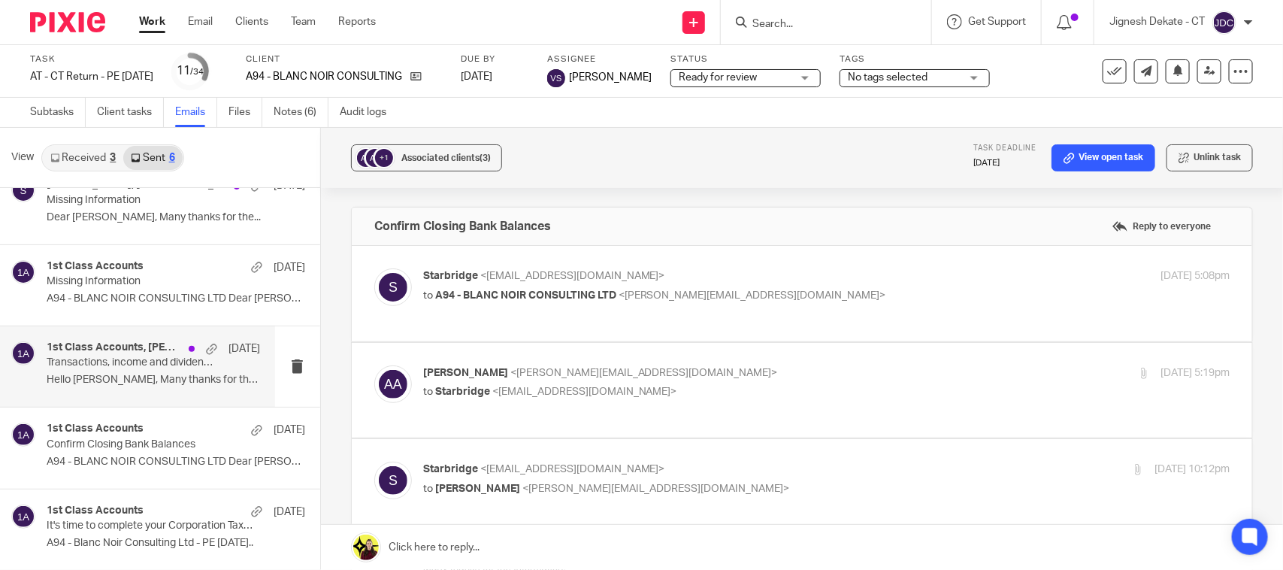
scroll to position [107, 0]
click at [734, 83] on span "Ready for review" at bounding box center [735, 78] width 113 height 16
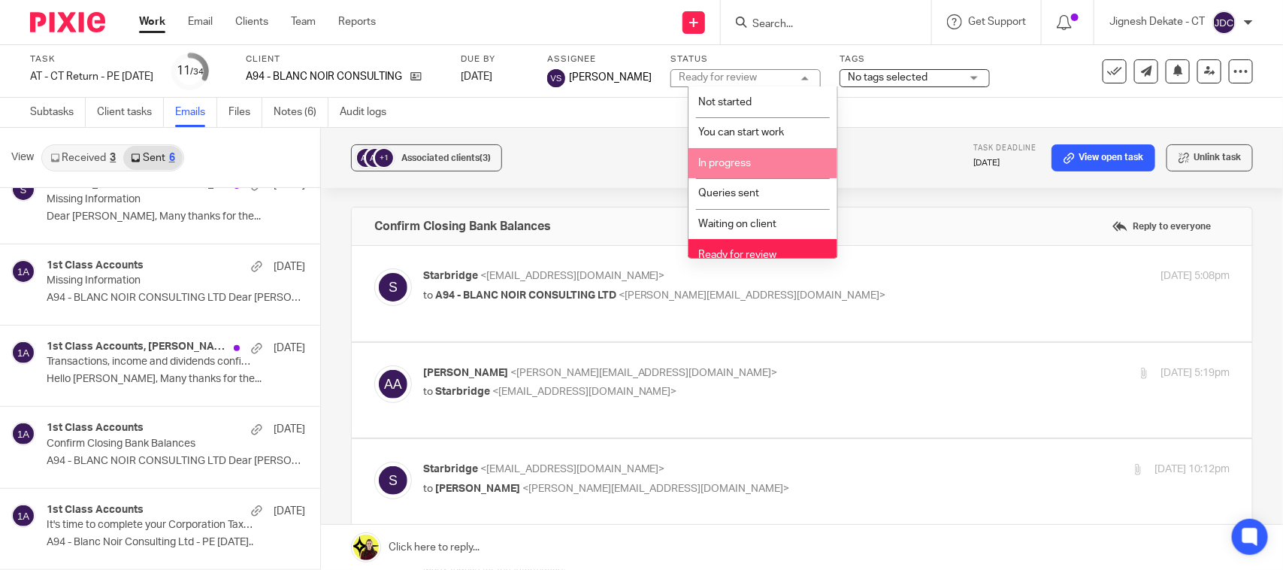
click at [737, 163] on span "In progress" at bounding box center [724, 163] width 53 height 11
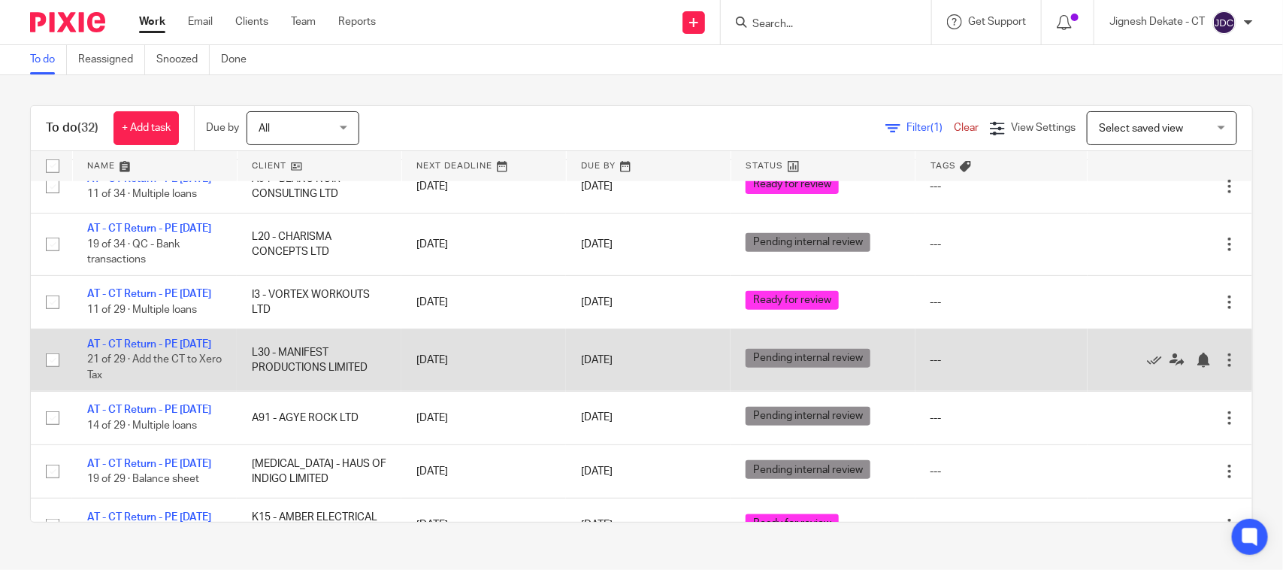
scroll to position [658, 0]
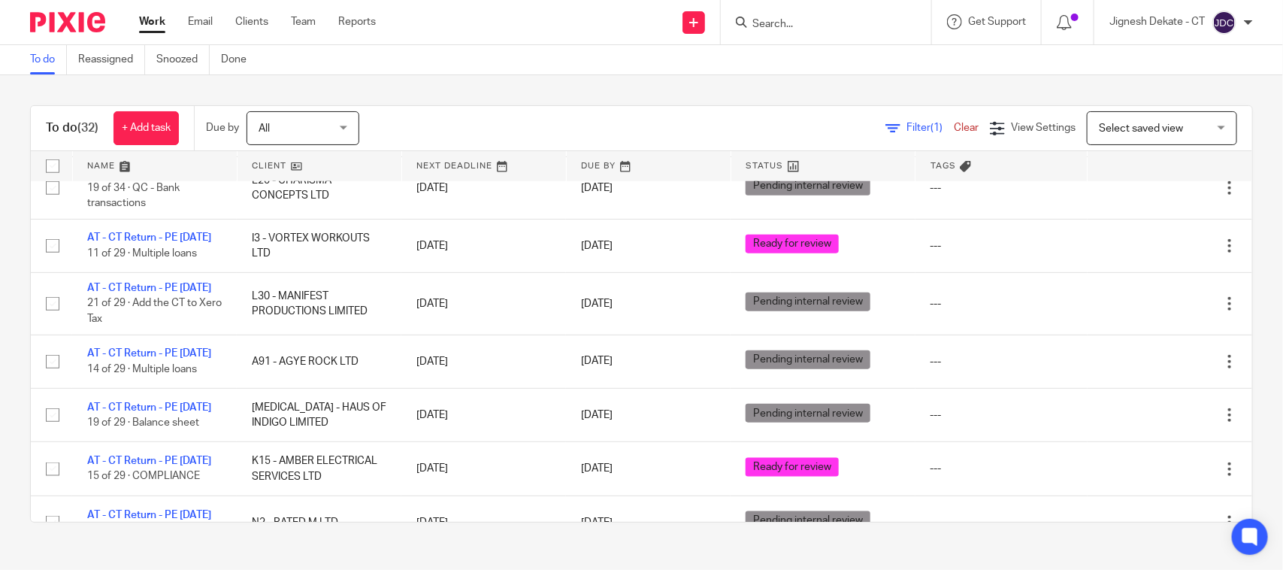
click at [27, 62] on div "To do Reassigned Snoozed Done" at bounding box center [142, 59] width 284 height 29
click at [50, 58] on link "To do" at bounding box center [48, 59] width 37 height 29
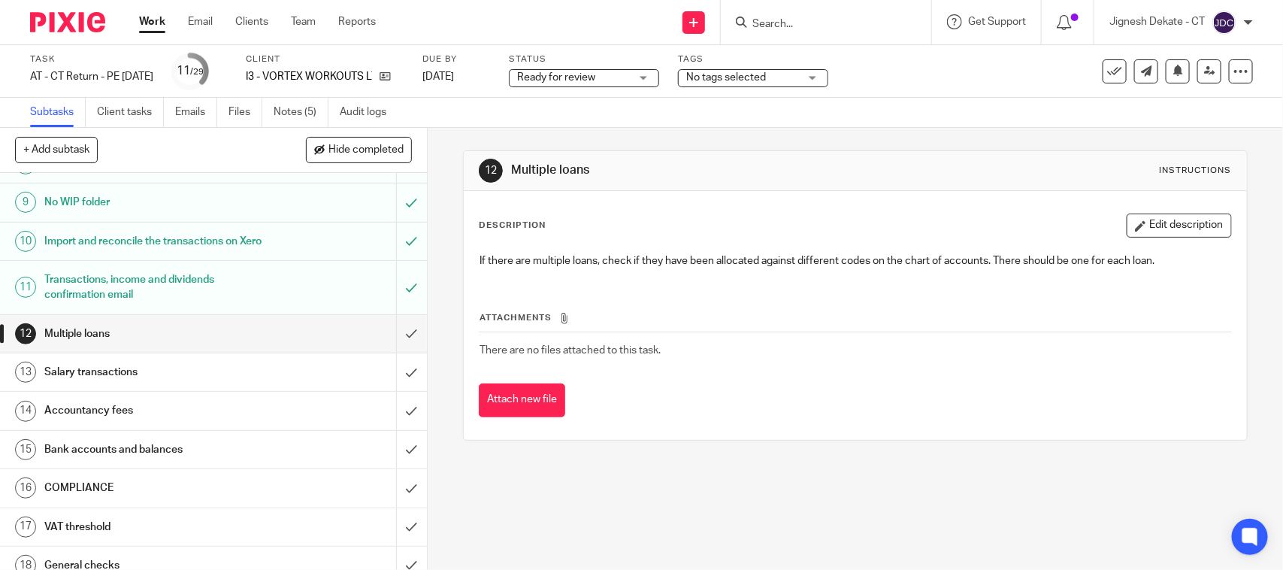
scroll to position [376, 0]
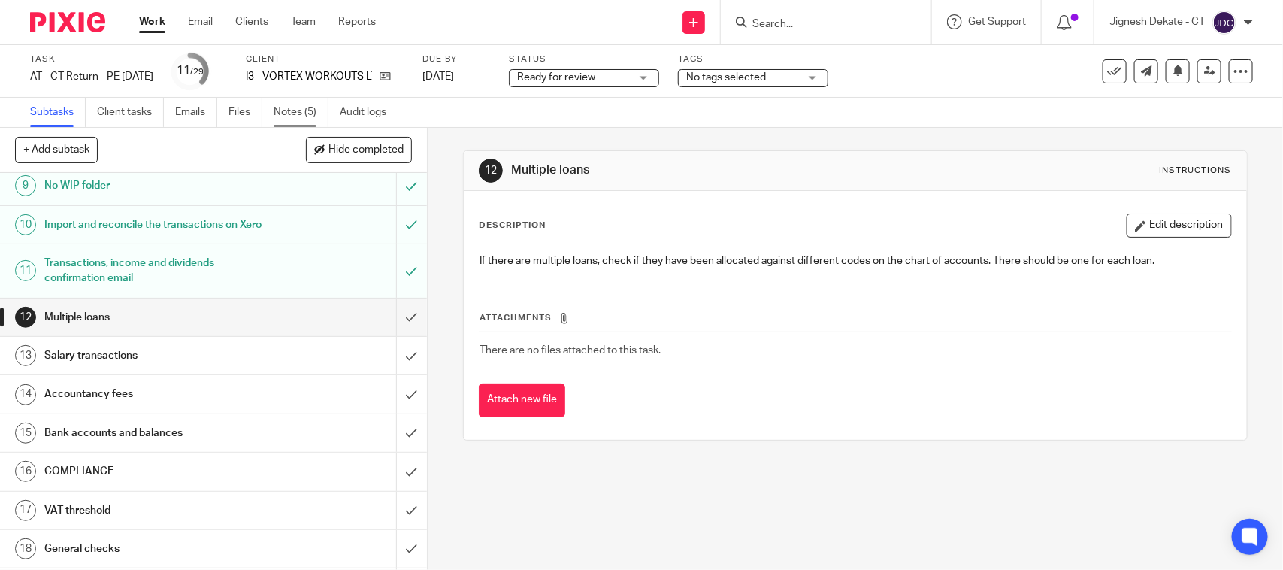
click at [283, 111] on link "Notes (5)" at bounding box center [301, 112] width 55 height 29
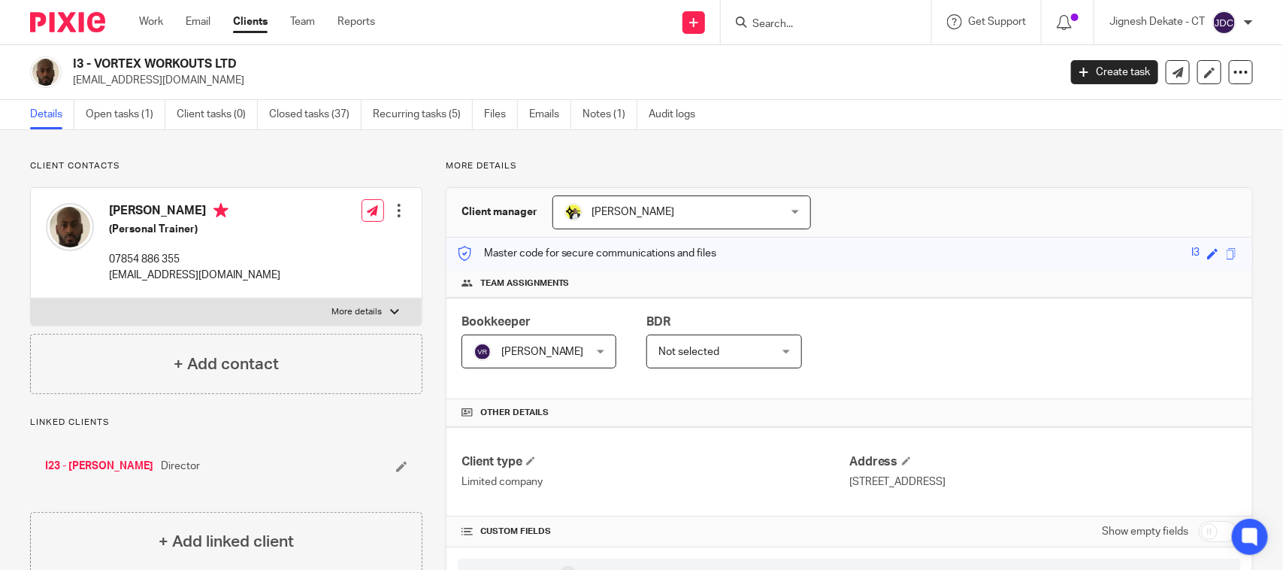
drag, startPoint x: 230, startPoint y: 61, endPoint x: 75, endPoint y: 62, distance: 154.8
click at [75, 62] on h2 "I3 - VORTEX WORKOUTS LTD" at bounding box center [463, 64] width 780 height 16
copy h2 "3 - VORTEX WORKOUTS LTD"
copy h2 "I3 - VORTEX WORKOUTS LTD"
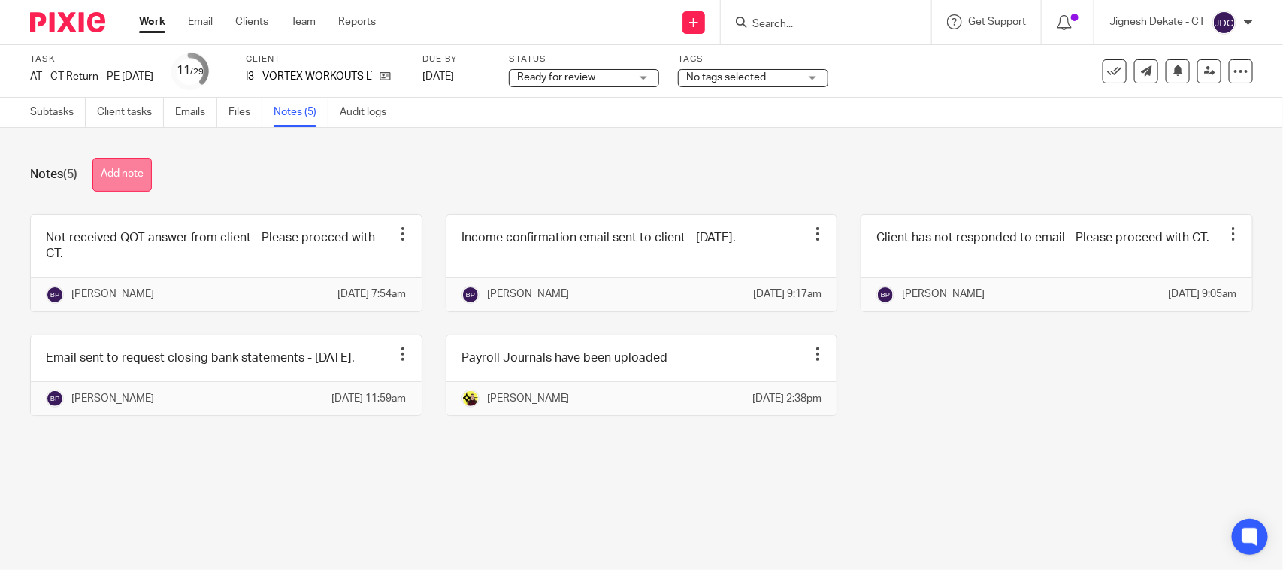
click at [140, 174] on button "Add note" at bounding box center [121, 175] width 59 height 34
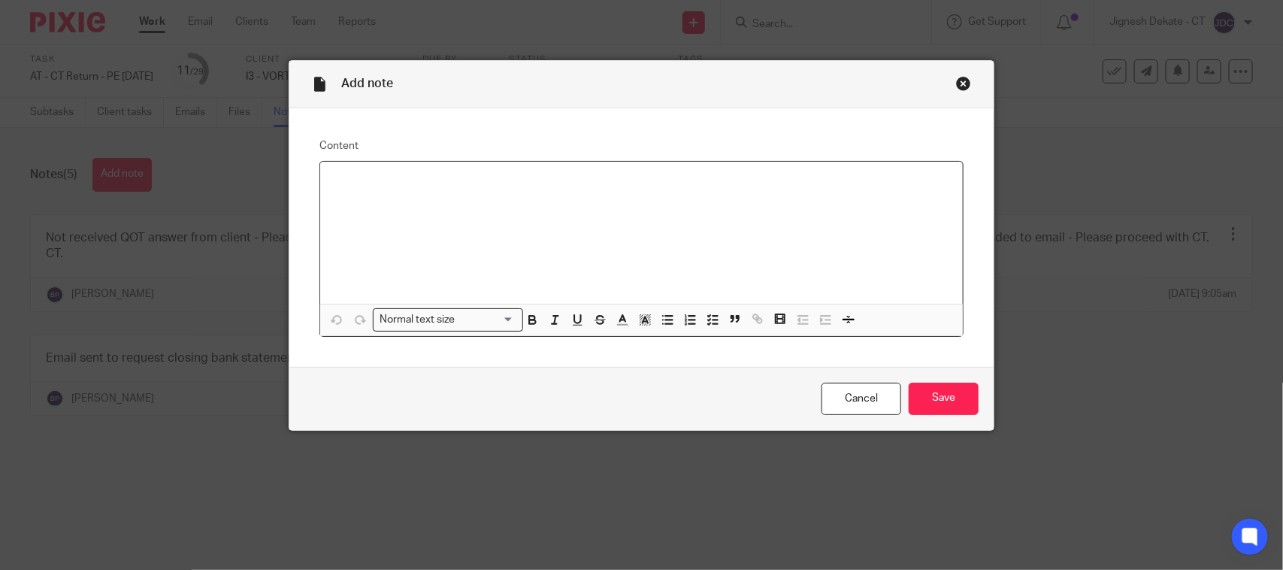
click at [403, 192] on div at bounding box center [641, 233] width 643 height 142
click at [706, 313] on icon "button" at bounding box center [713, 320] width 14 height 14
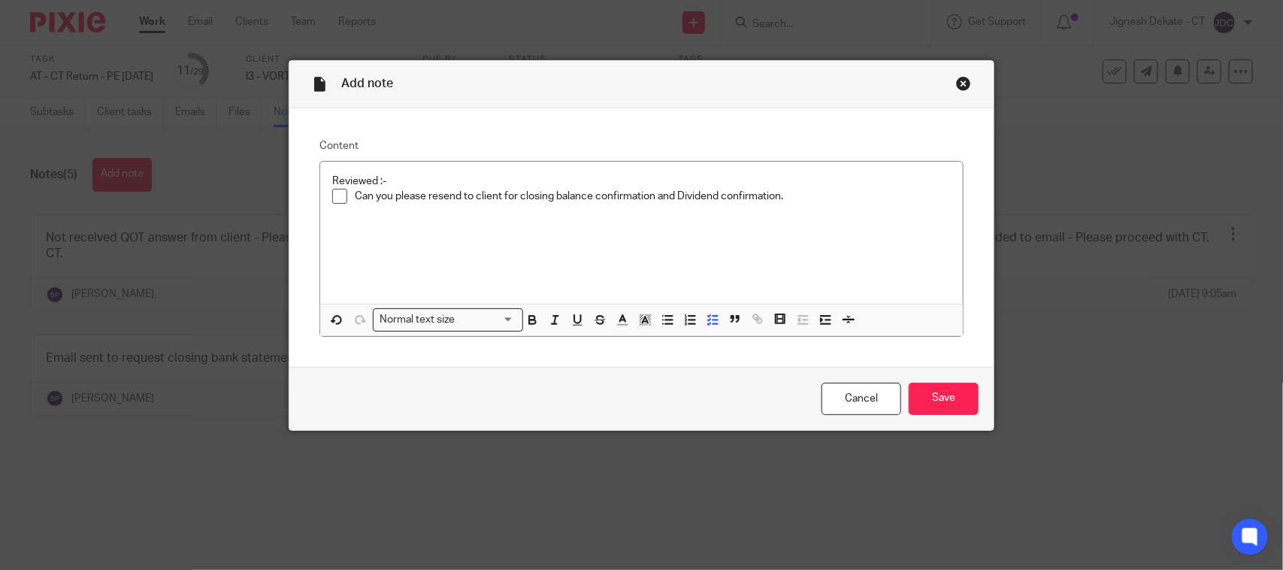
click at [790, 199] on p "Can you please resend to client for closing balance confirmation and Dividend c…" at bounding box center [653, 196] width 596 height 15
click at [795, 193] on p "Can you please resend to client for closing balance confirmation and Dividend c…" at bounding box center [653, 196] width 596 height 15
click at [934, 386] on input "Save" at bounding box center [944, 399] width 70 height 32
click at [792, 197] on p "Can you please resend to client for closing balance confirmation and Dividend c…" at bounding box center [653, 196] width 596 height 15
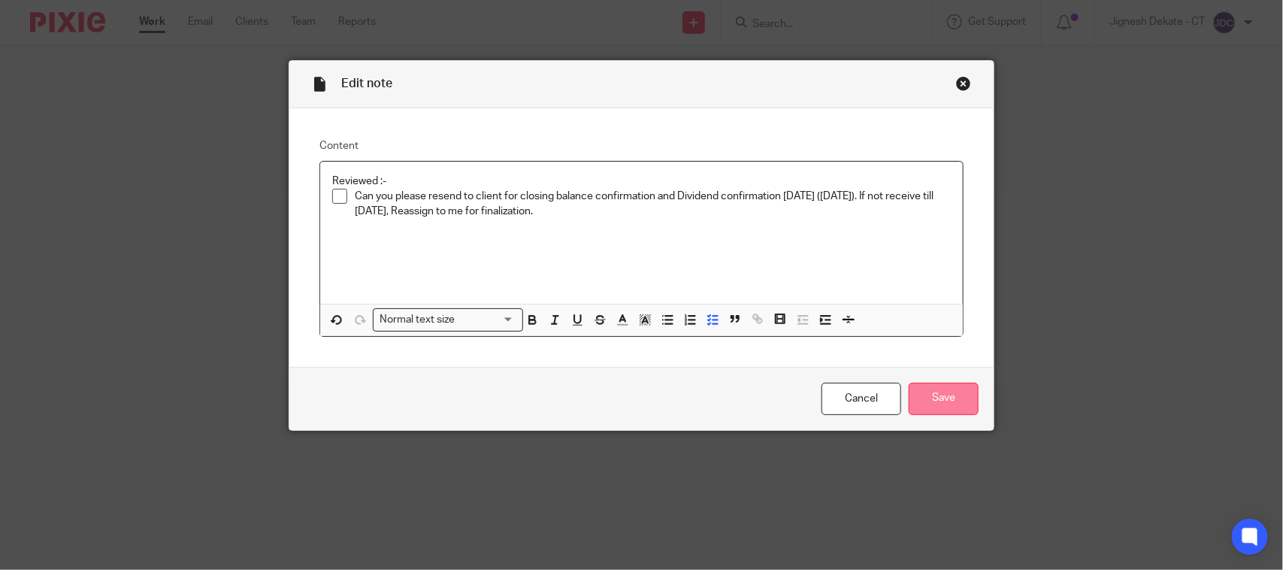
click at [925, 401] on input "Save" at bounding box center [944, 399] width 70 height 32
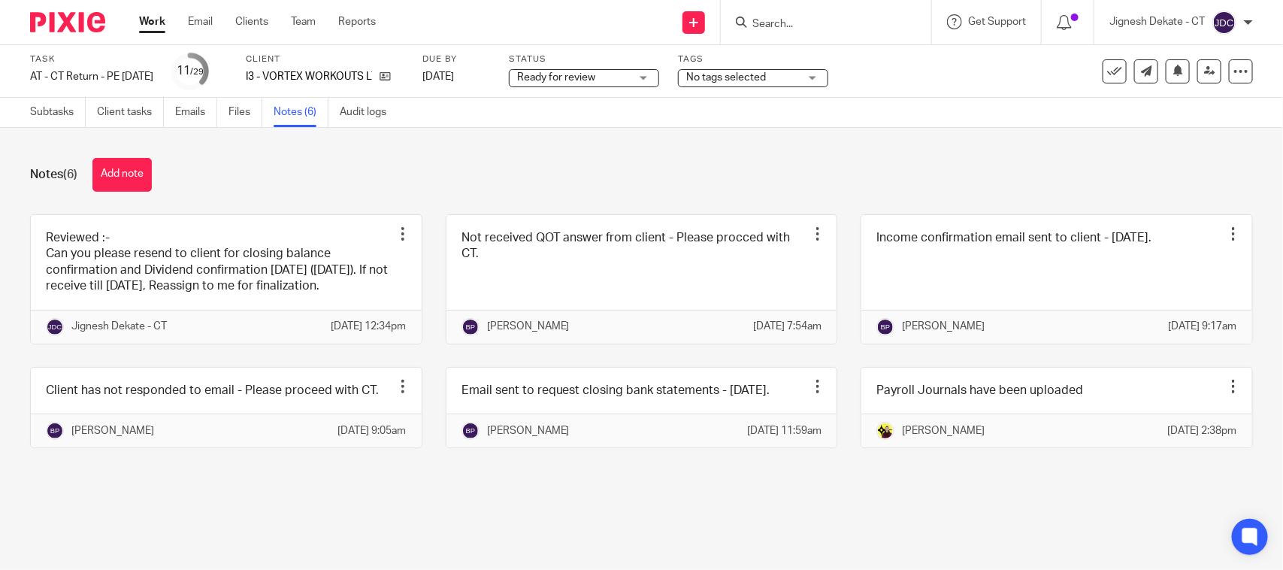
click at [572, 70] on span "Ready for review" at bounding box center [573, 78] width 113 height 16
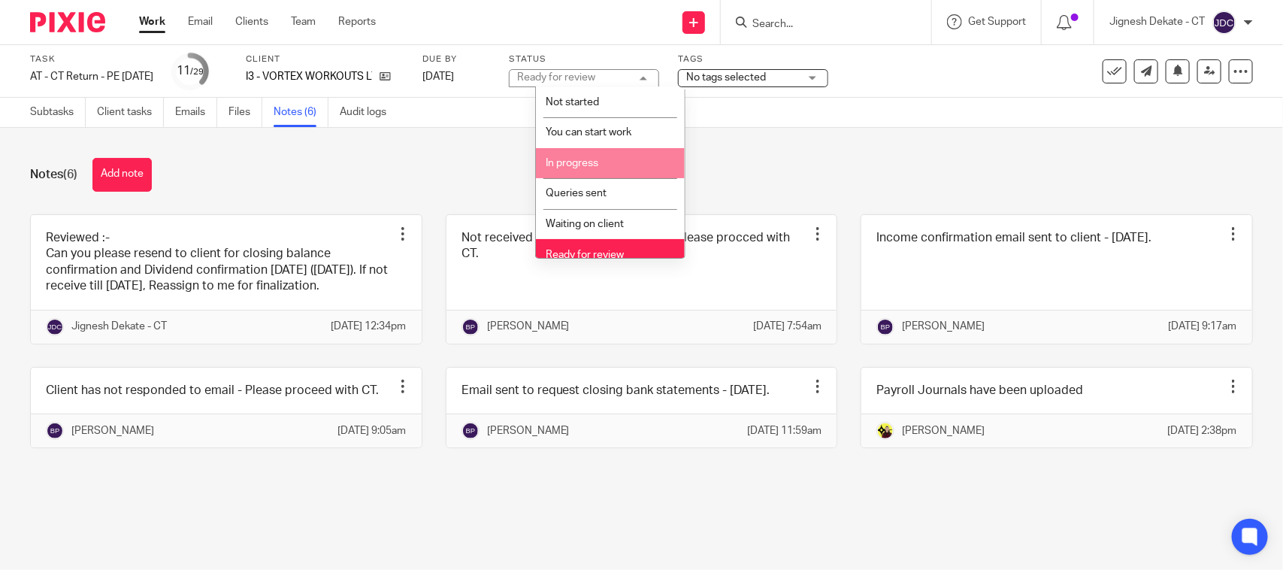
click at [574, 169] on li "In progress" at bounding box center [610, 163] width 149 height 31
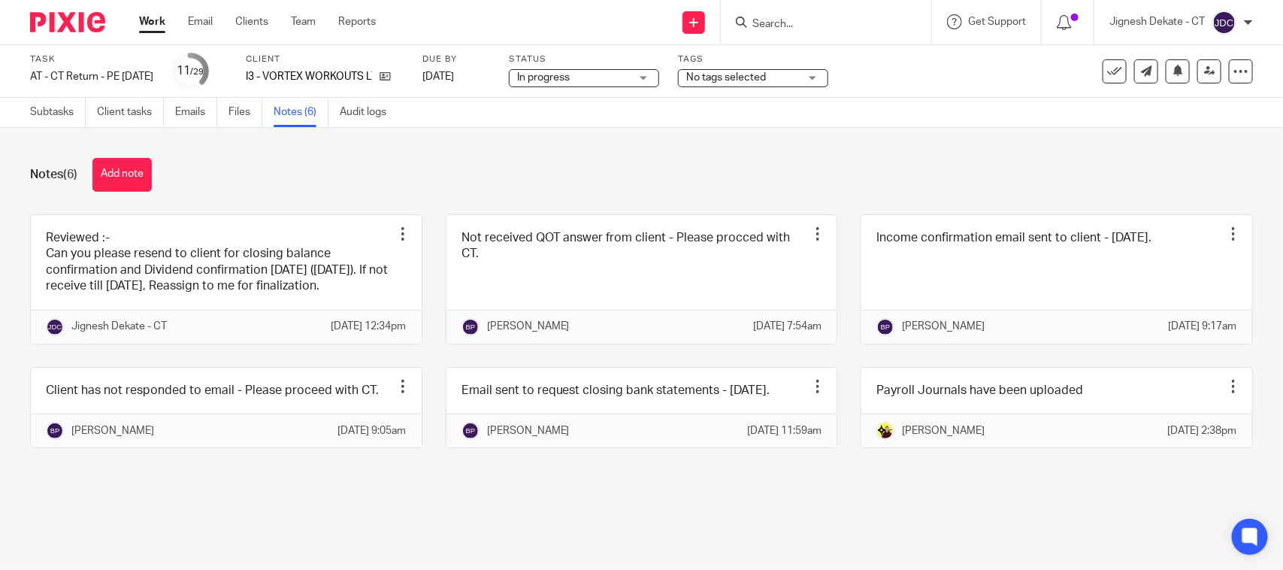
click at [719, 160] on div "Notes (6) Add note" at bounding box center [641, 175] width 1223 height 34
click at [1204, 69] on icon at bounding box center [1209, 70] width 11 height 11
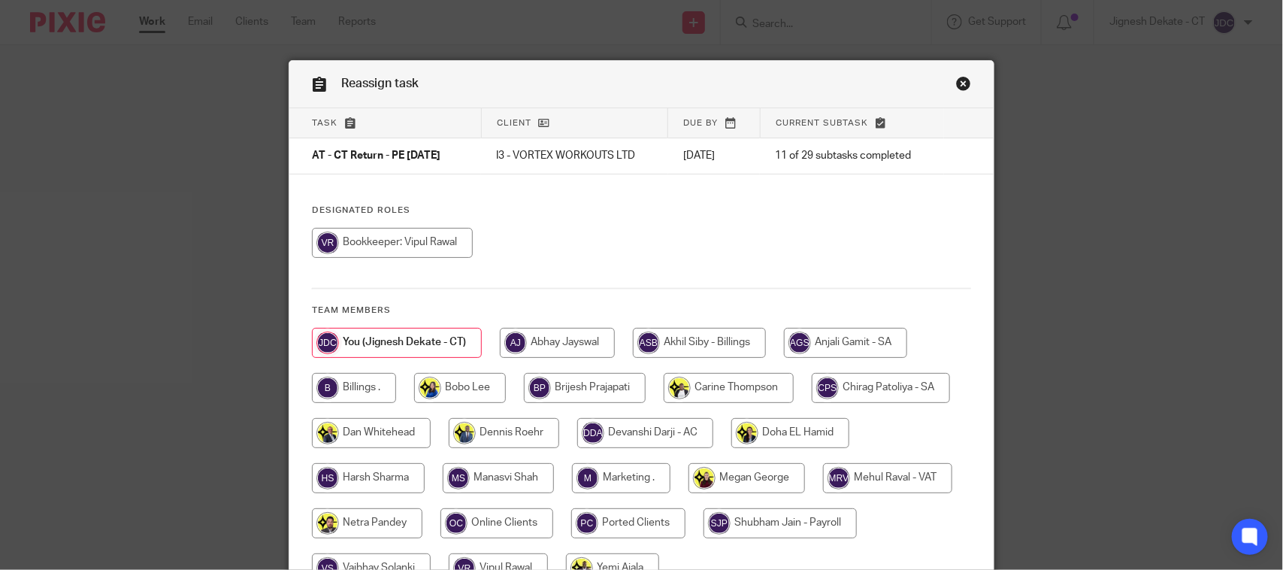
scroll to position [94, 0]
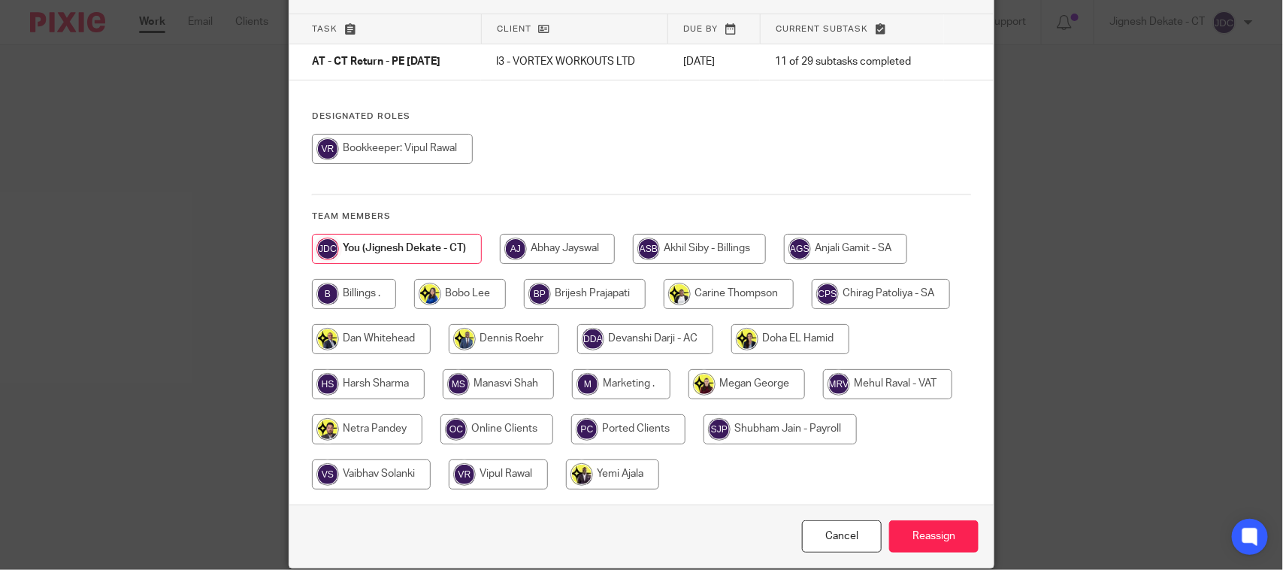
click at [396, 143] on input "radio" at bounding box center [392, 149] width 161 height 30
radio input "true"
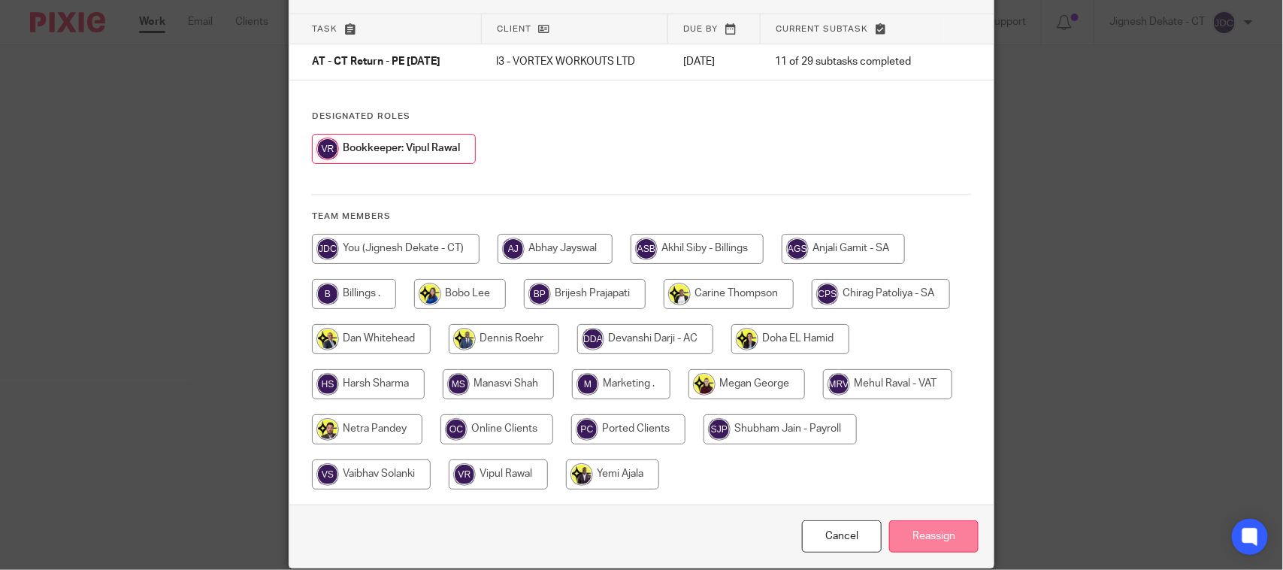
click at [919, 535] on input "Reassign" at bounding box center [933, 536] width 89 height 32
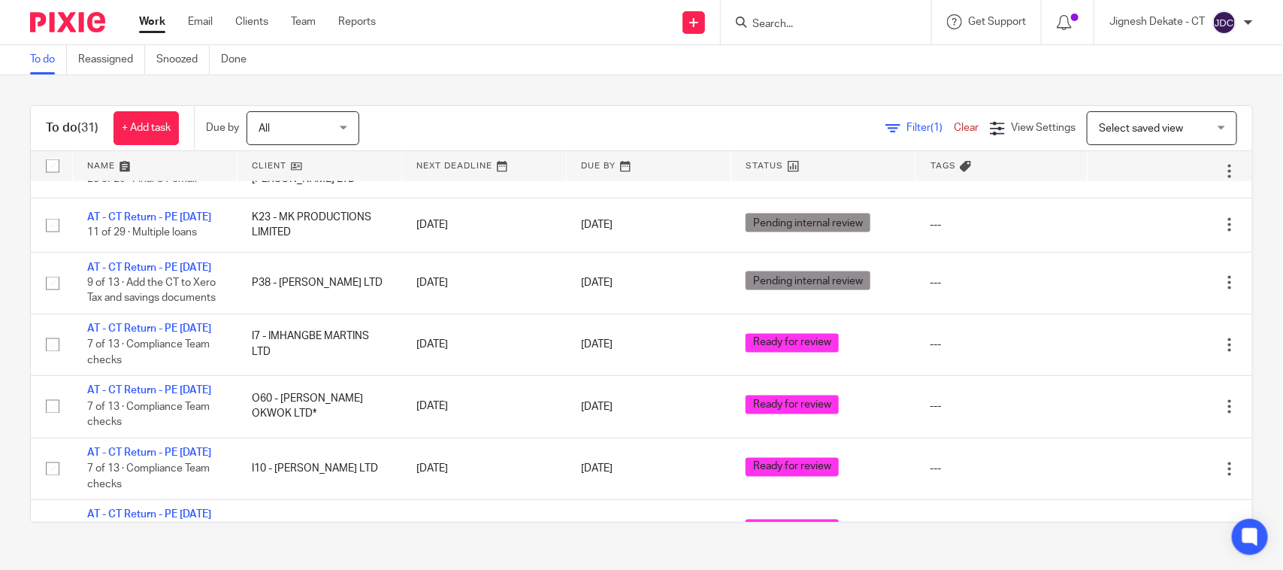
scroll to position [1221, 0]
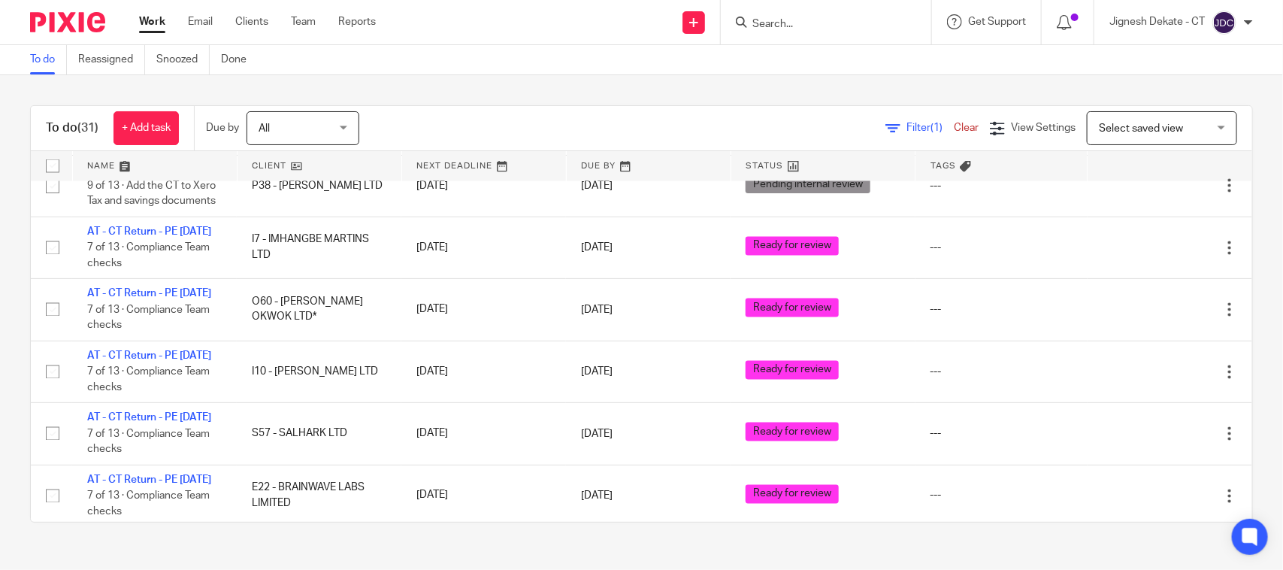
click at [813, 23] on input "Search" at bounding box center [818, 25] width 135 height 14
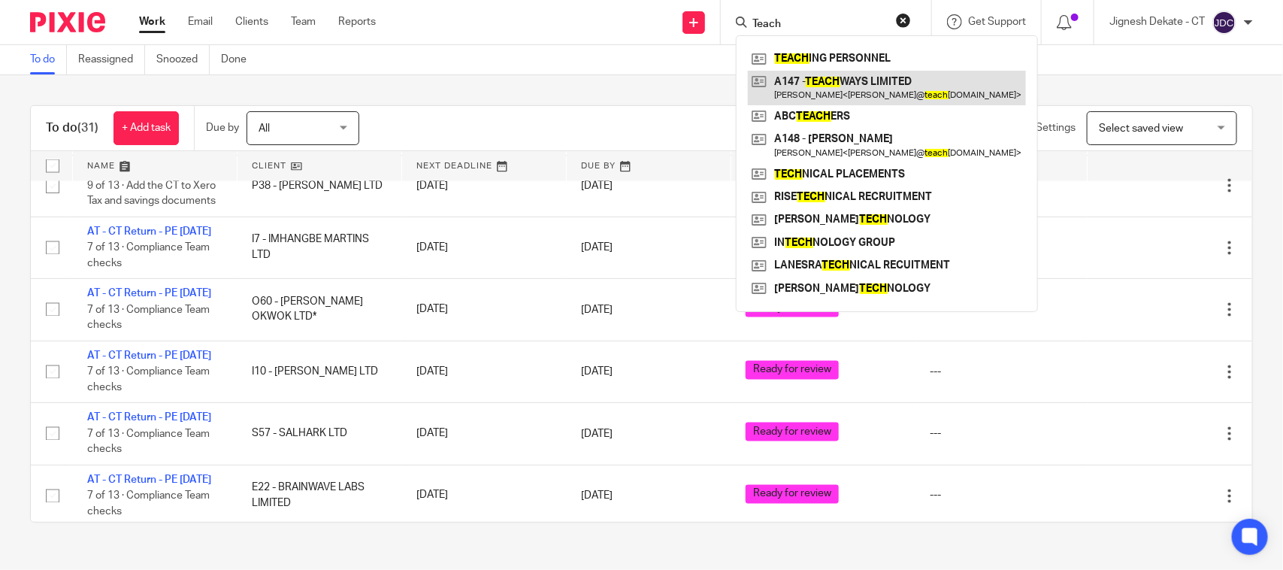
type input "Teach"
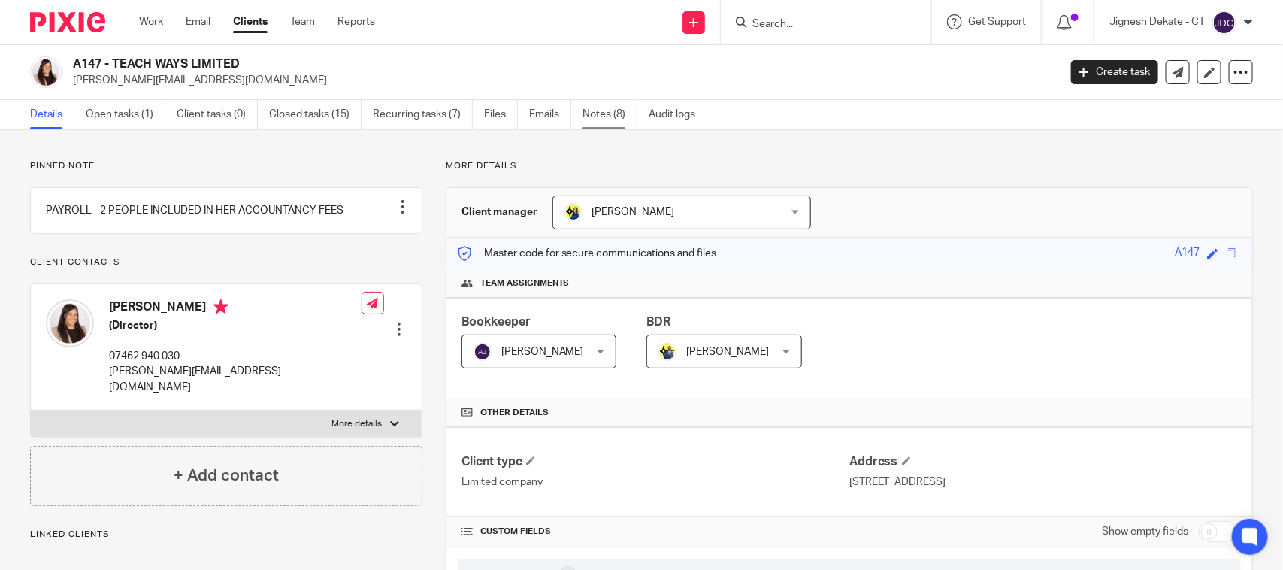
click at [610, 118] on link "Notes (8)" at bounding box center [610, 114] width 55 height 29
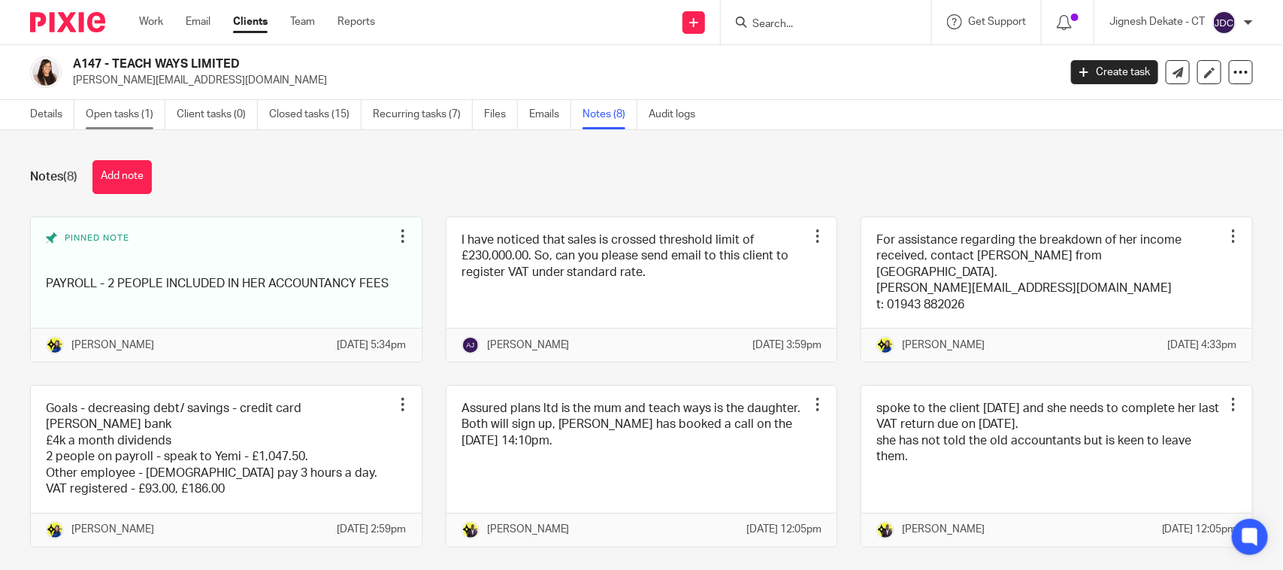
click at [129, 117] on link "Open tasks (1)" at bounding box center [126, 114] width 80 height 29
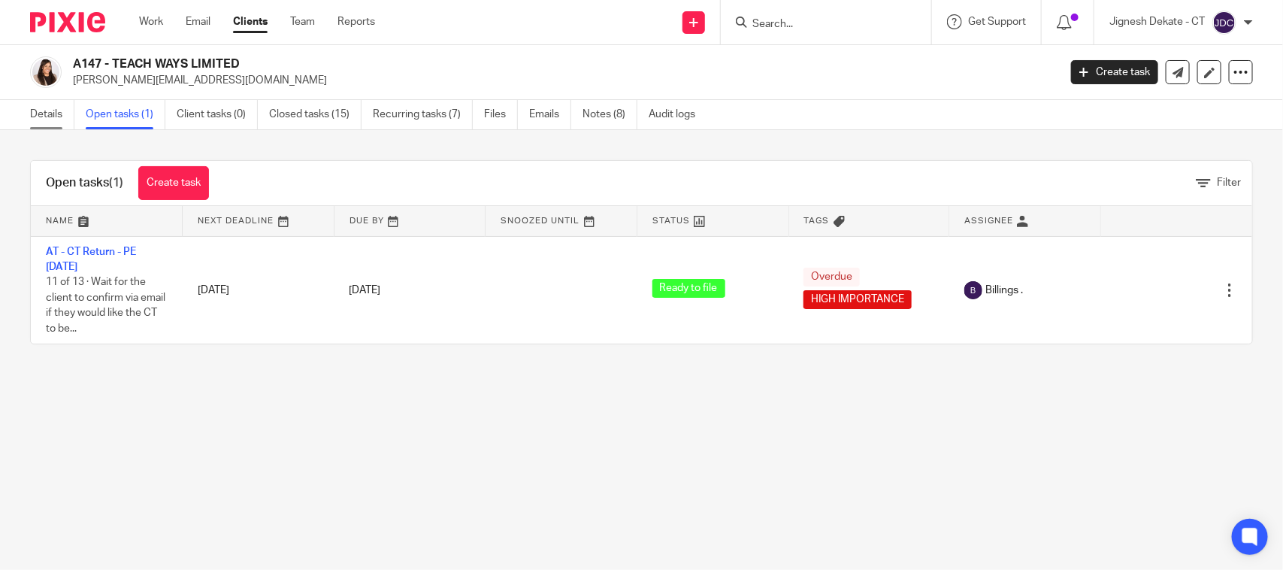
click at [46, 117] on link "Details" at bounding box center [52, 114] width 44 height 29
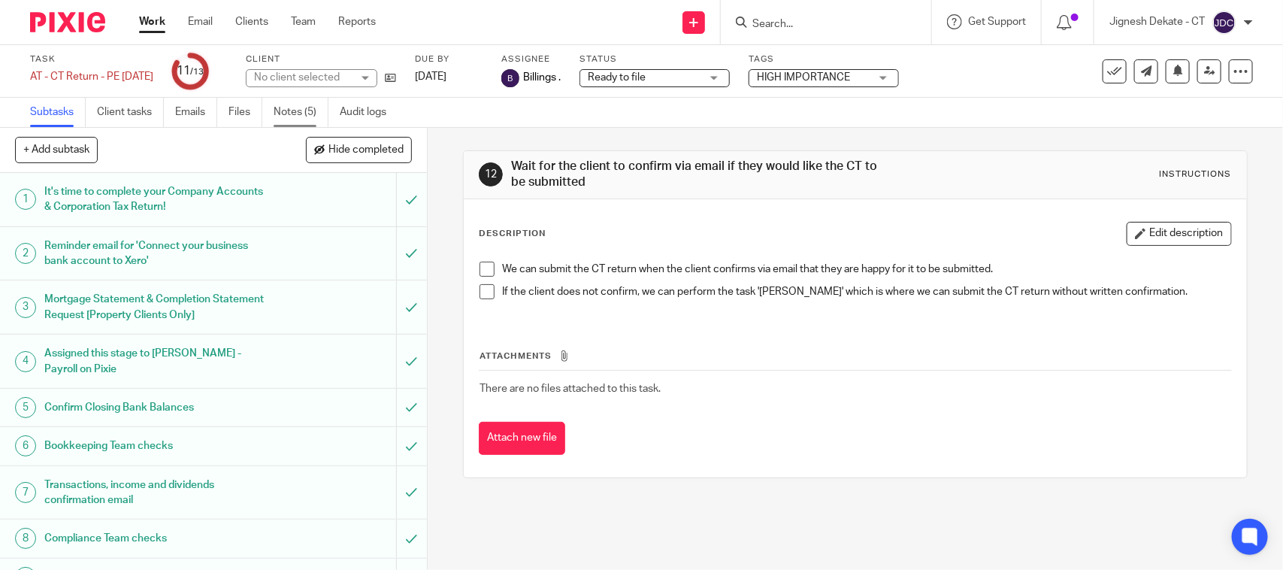
click at [284, 102] on link "Notes (5)" at bounding box center [301, 112] width 55 height 29
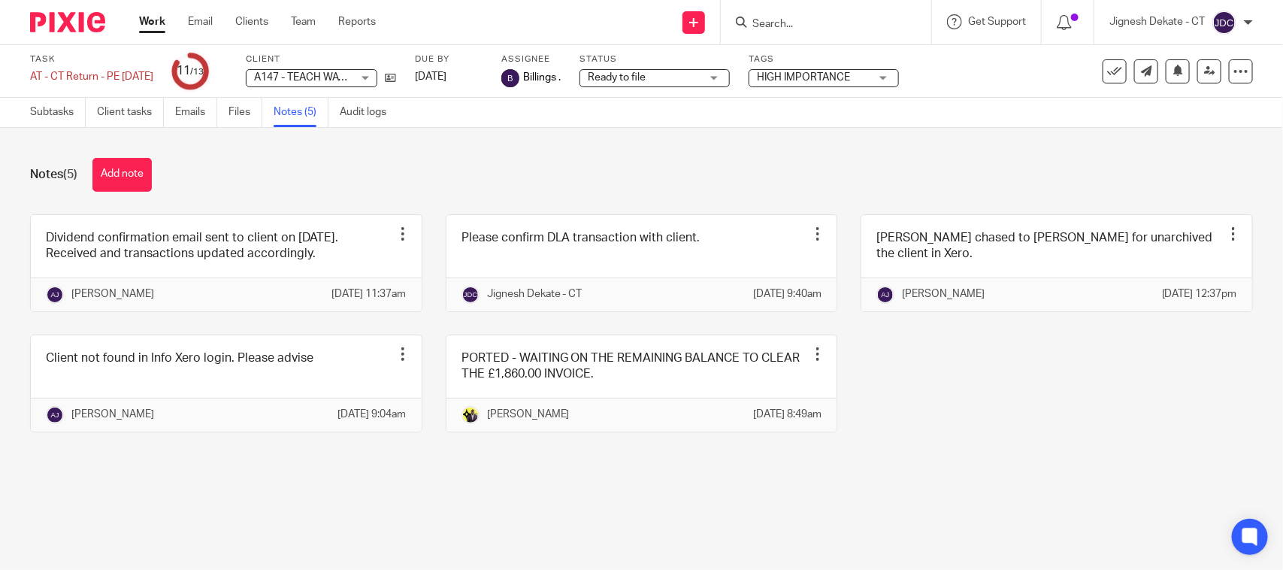
click at [819, 20] on input "Search" at bounding box center [818, 25] width 135 height 14
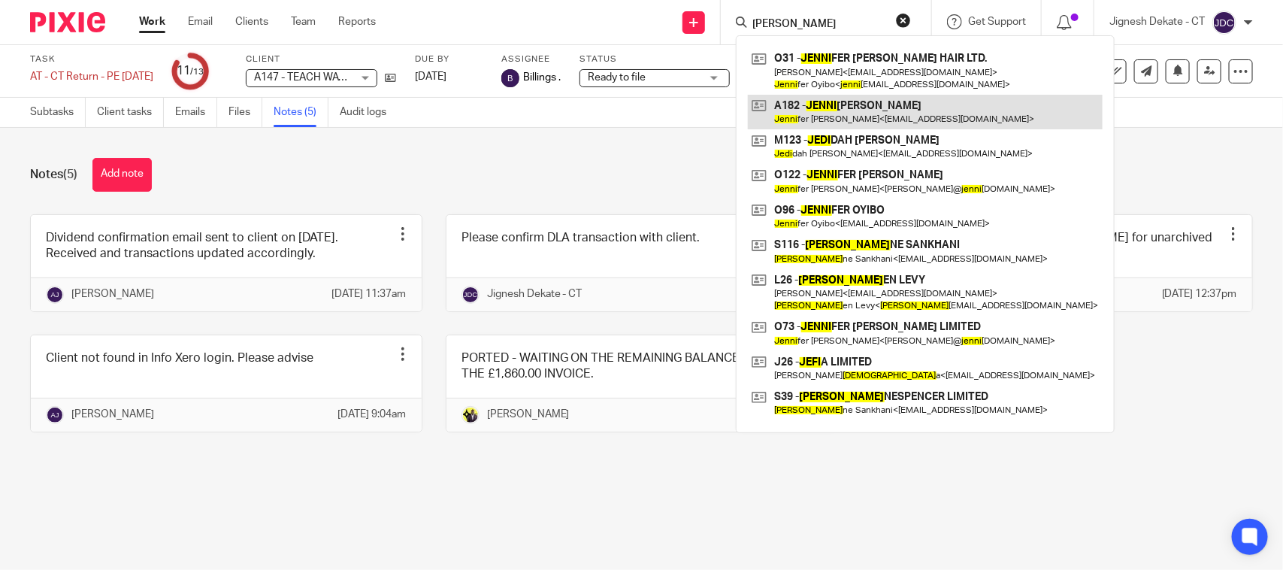
type input "[PERSON_NAME]"
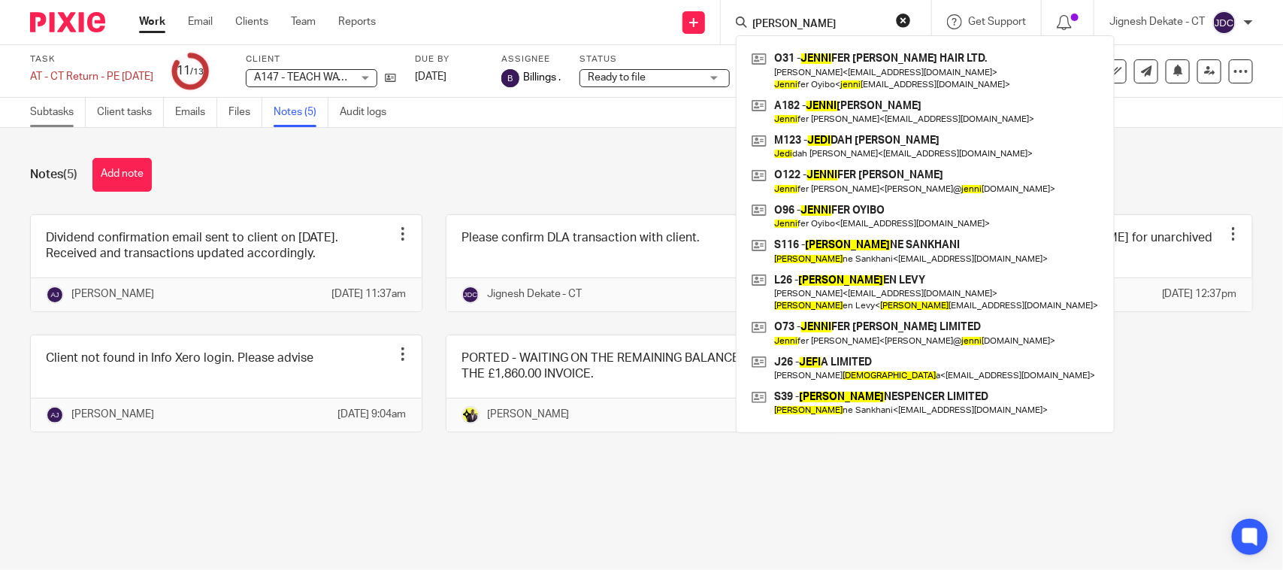
click at [55, 107] on link "Subtasks" at bounding box center [58, 112] width 56 height 29
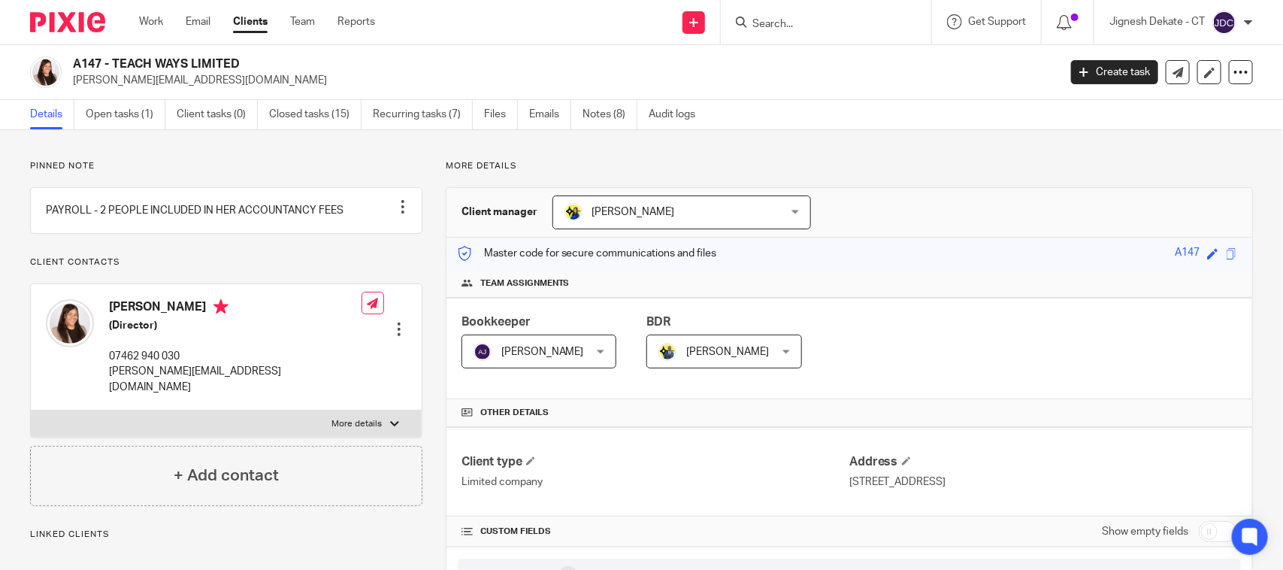
click at [756, 23] on input "Search" at bounding box center [818, 25] width 135 height 14
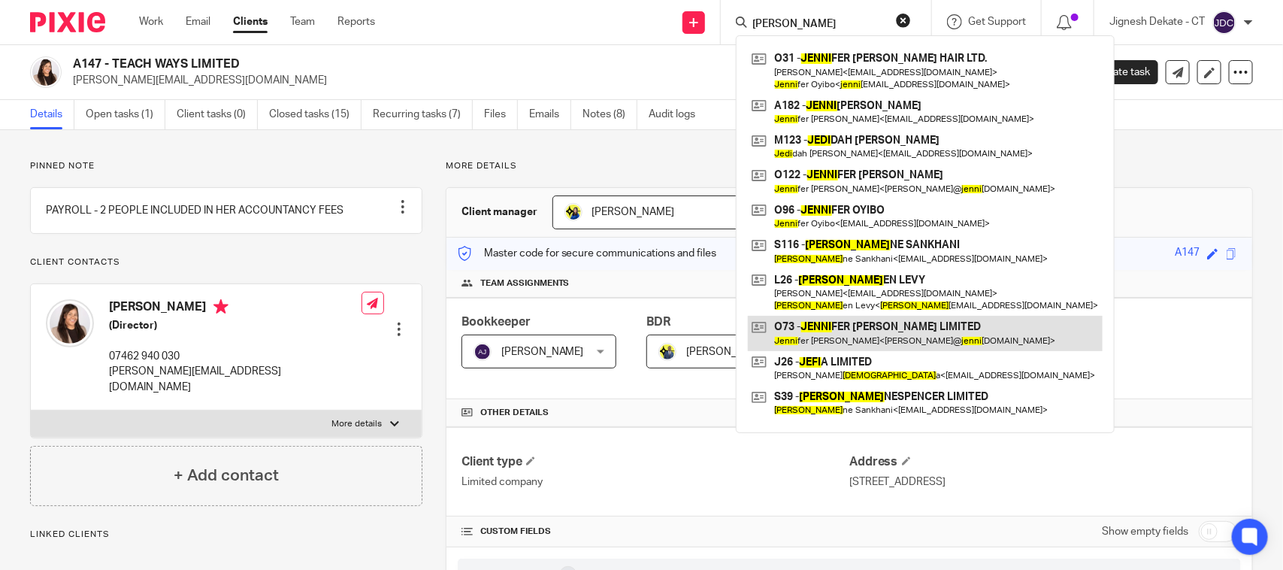
type input "[PERSON_NAME]"
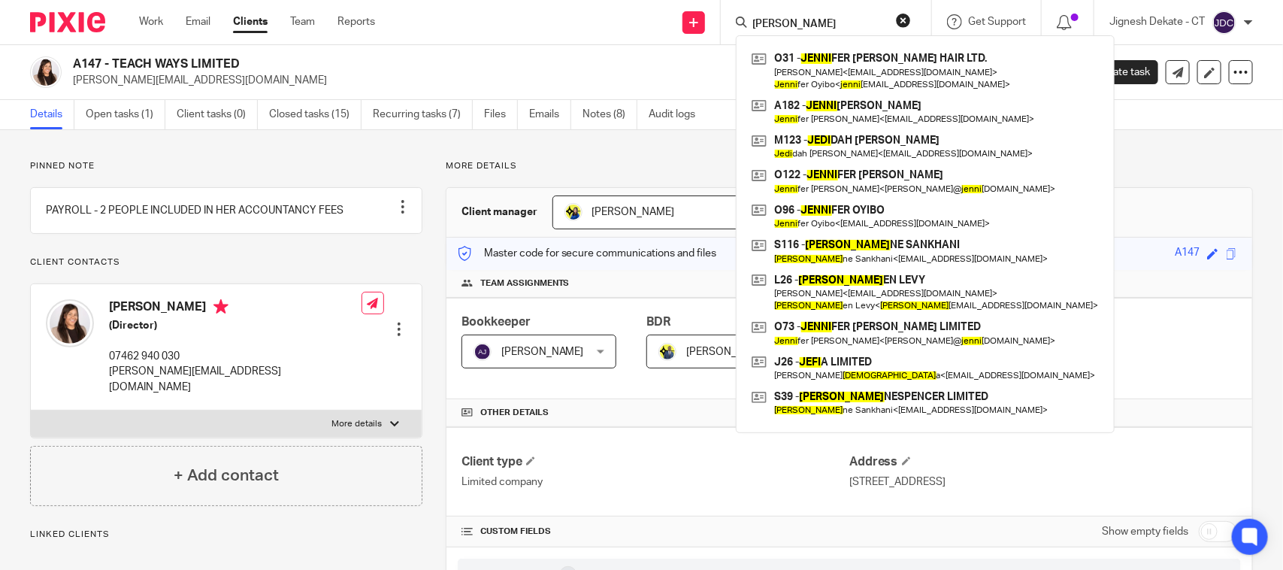
click at [422, 64] on h2 "A147 - TEACH WAYS LIMITED" at bounding box center [463, 64] width 780 height 16
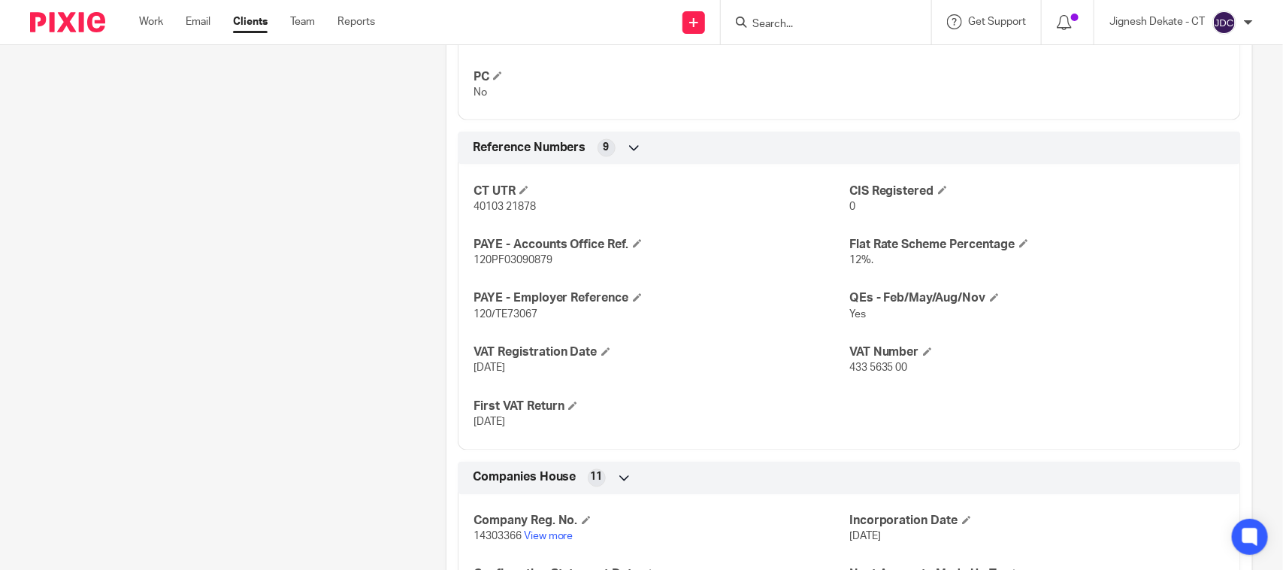
scroll to position [1385, 0]
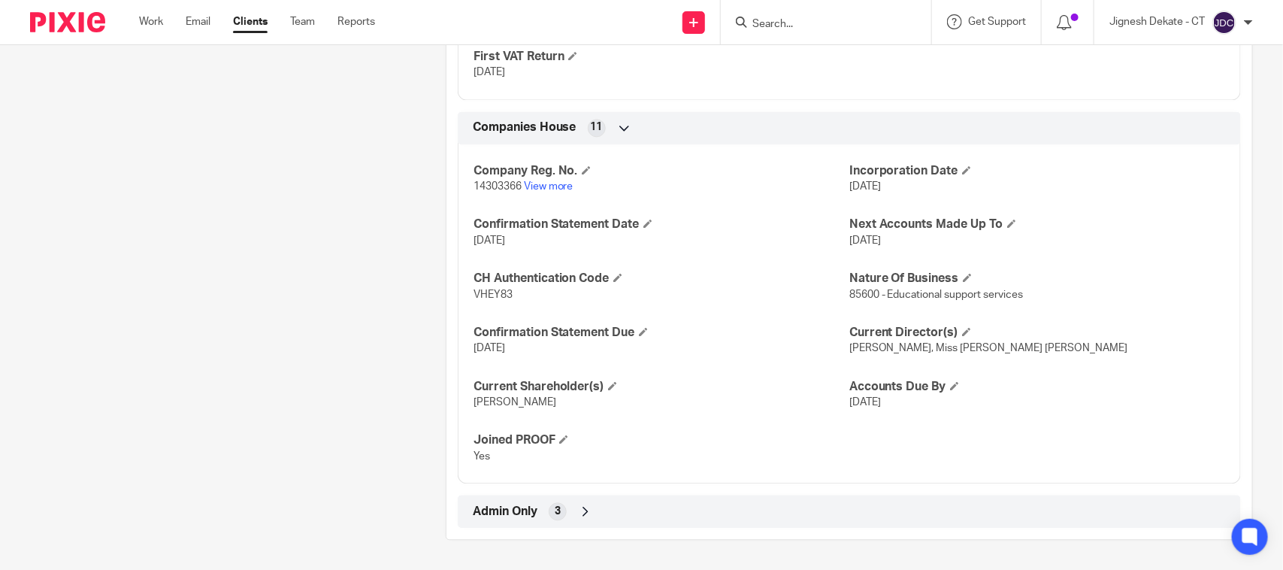
click at [850, 25] on input "Search" at bounding box center [818, 25] width 135 height 14
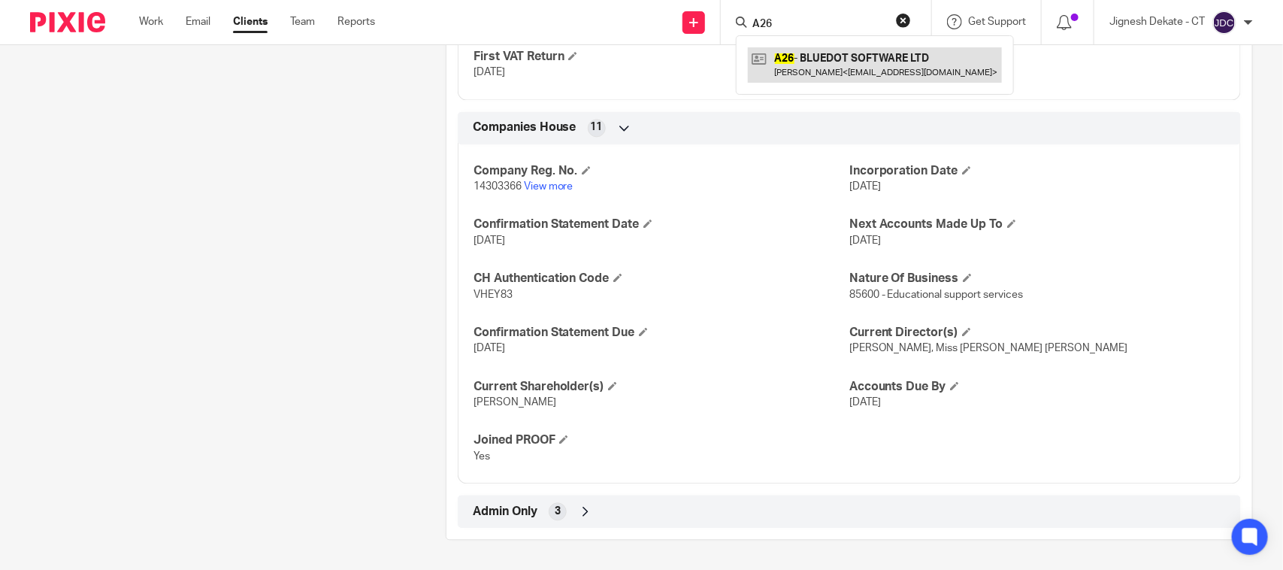
type input "A26"
click at [832, 68] on link at bounding box center [875, 64] width 254 height 35
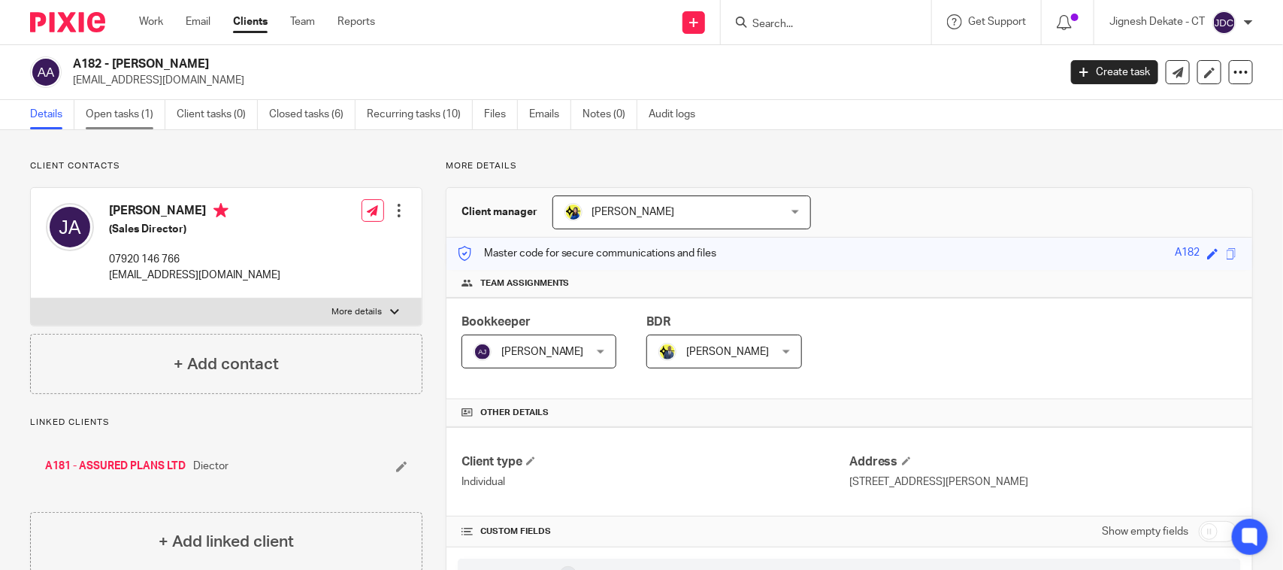
click at [119, 113] on link "Open tasks (1)" at bounding box center [126, 114] width 80 height 29
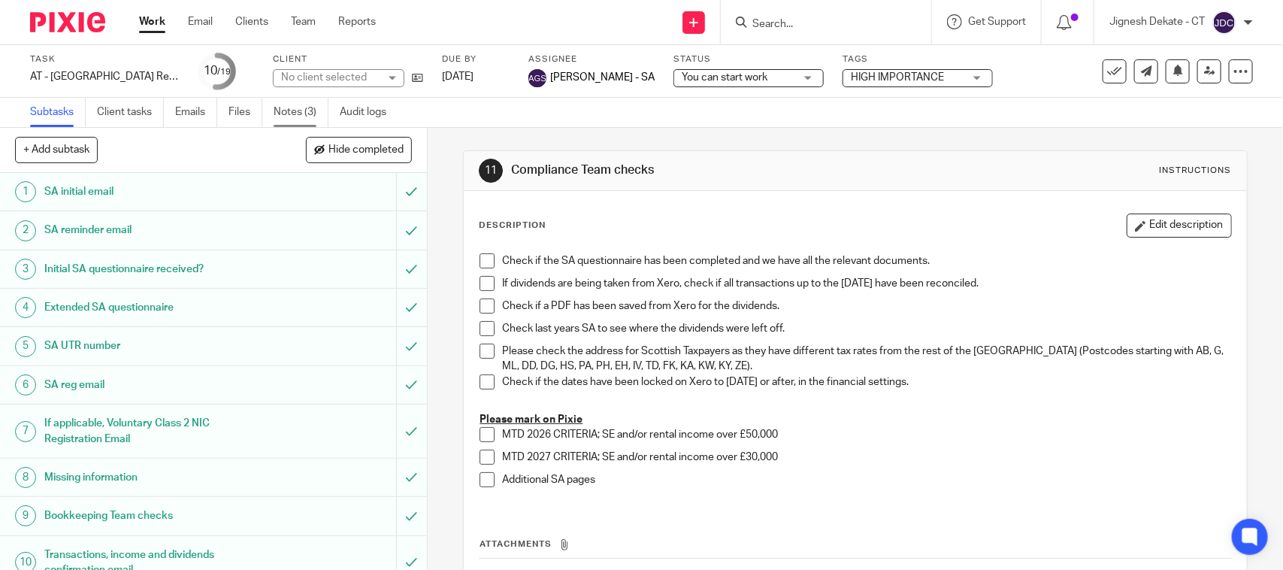
click at [295, 101] on link "Notes (3)" at bounding box center [301, 112] width 55 height 29
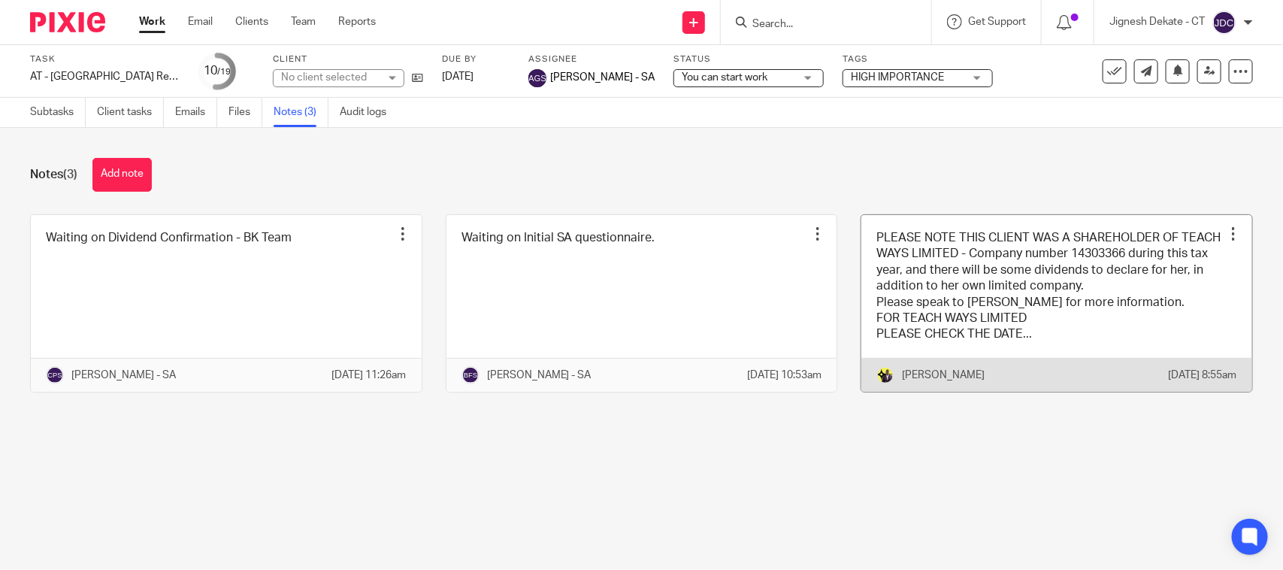
click at [968, 313] on link at bounding box center [1056, 303] width 391 height 177
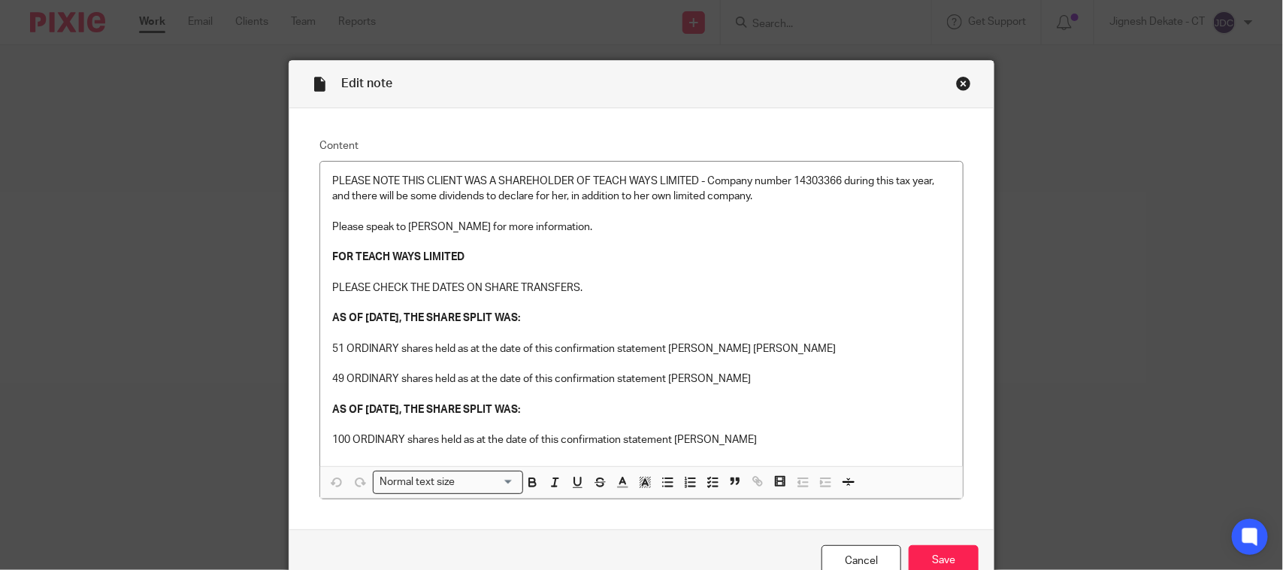
click at [816, 385] on p "49 ORDINARY shares held as at the date of this confirmation statement [PERSON_N…" at bounding box center [641, 378] width 619 height 15
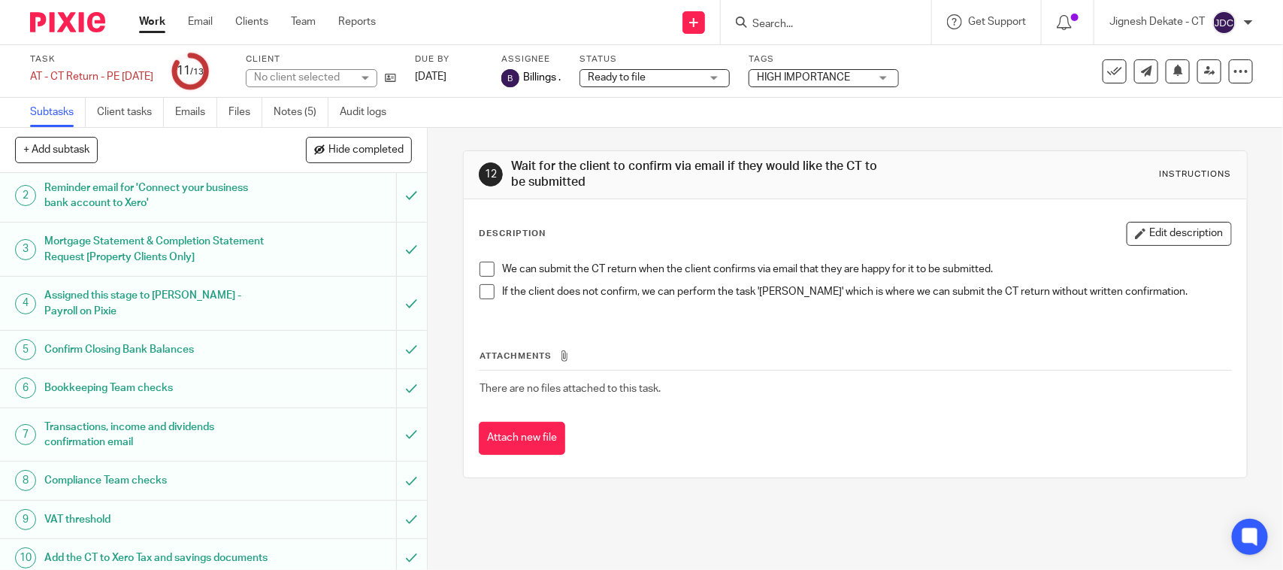
scroll to position [229, 0]
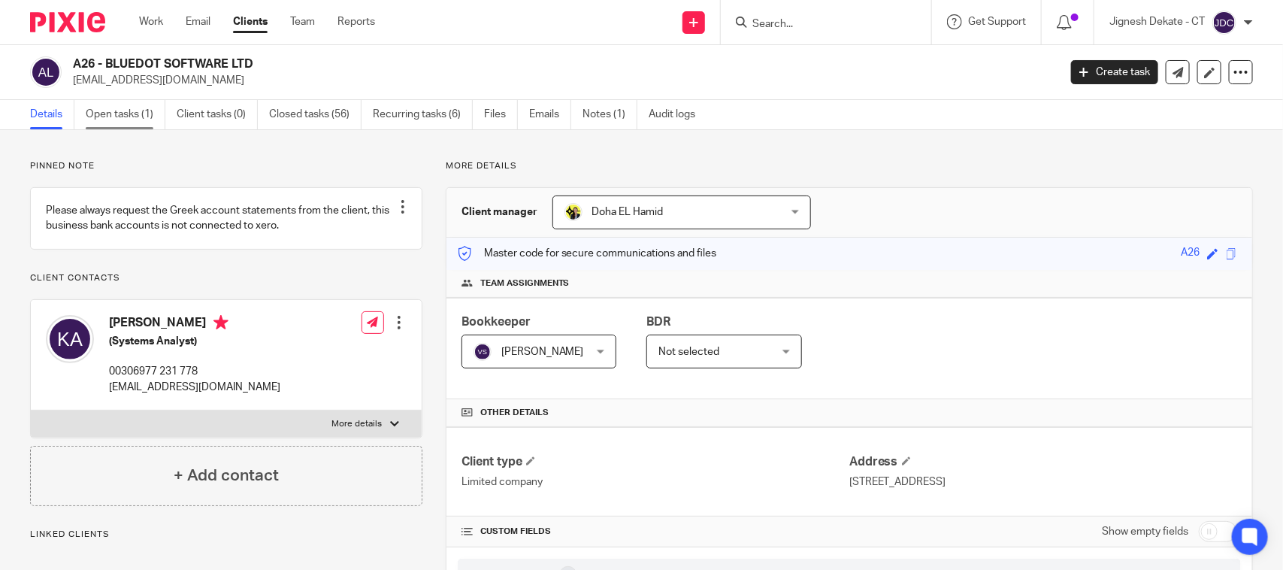
click at [111, 114] on link "Open tasks (1)" at bounding box center [126, 114] width 80 height 29
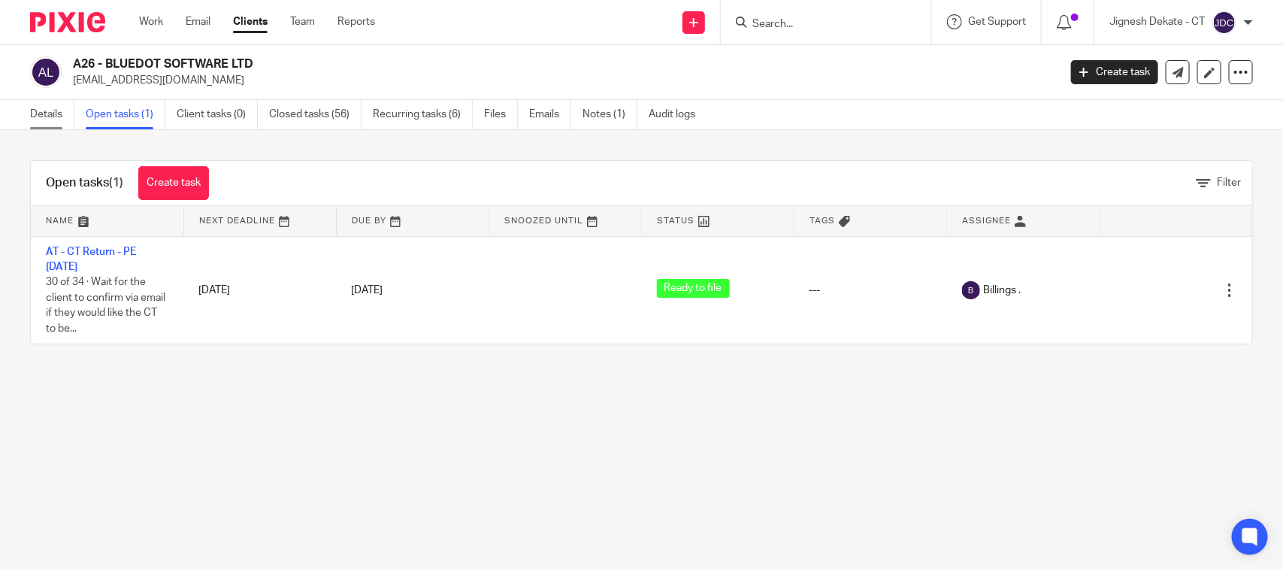
click at [38, 113] on link "Details" at bounding box center [52, 114] width 44 height 29
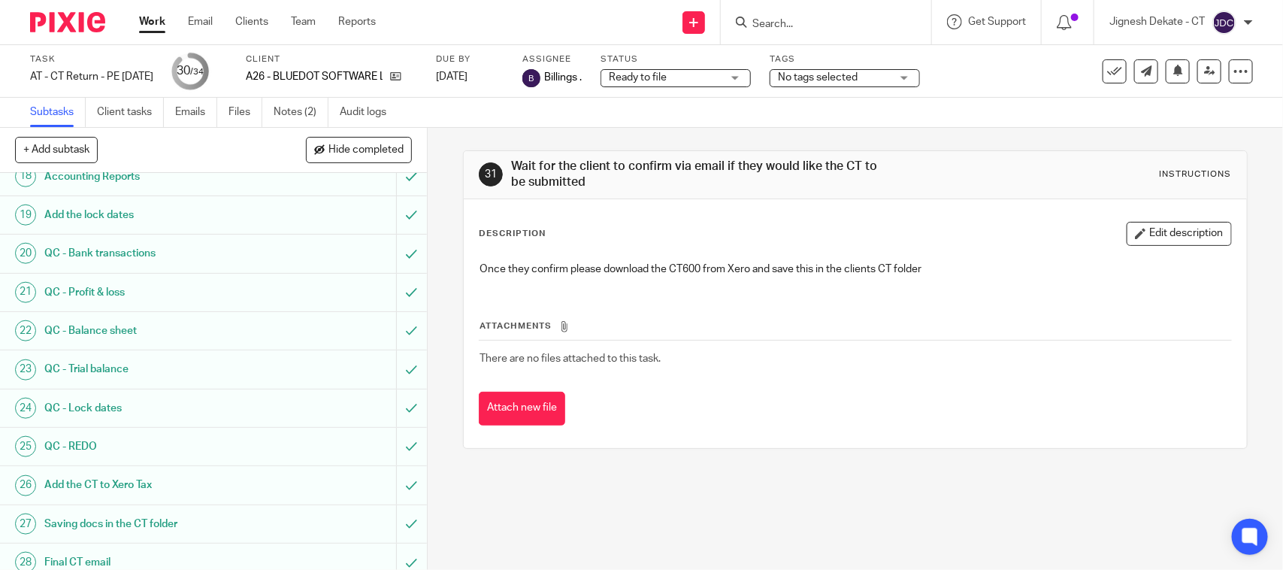
scroll to position [731, 0]
click at [287, 107] on link "Notes (2)" at bounding box center [301, 112] width 55 height 29
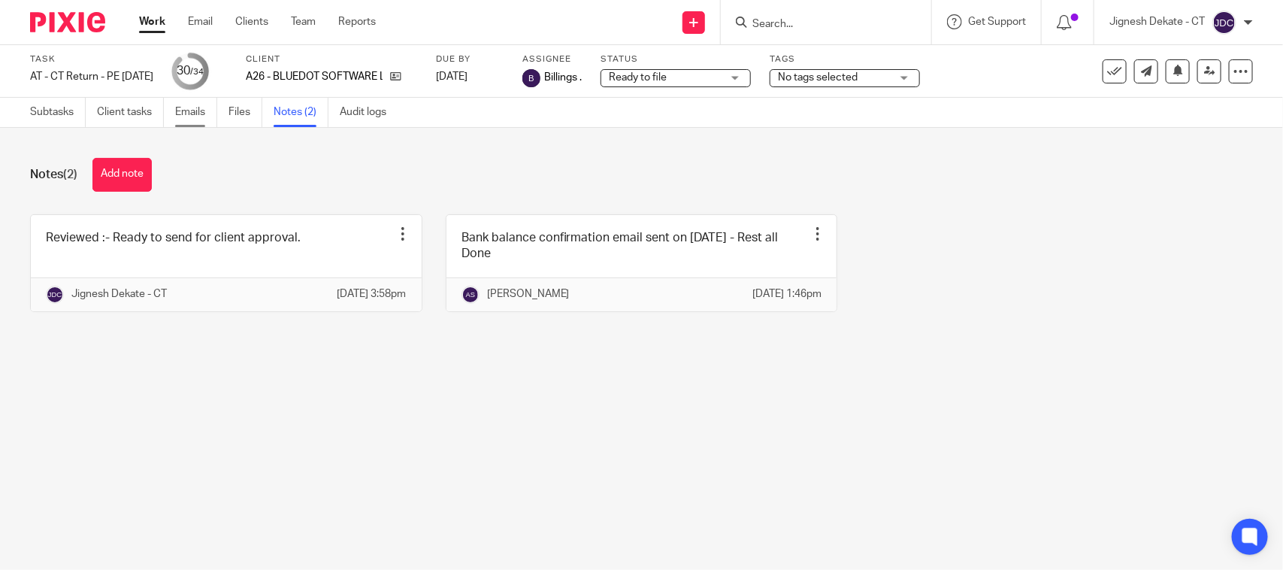
click at [203, 110] on link "Emails" at bounding box center [196, 112] width 42 height 29
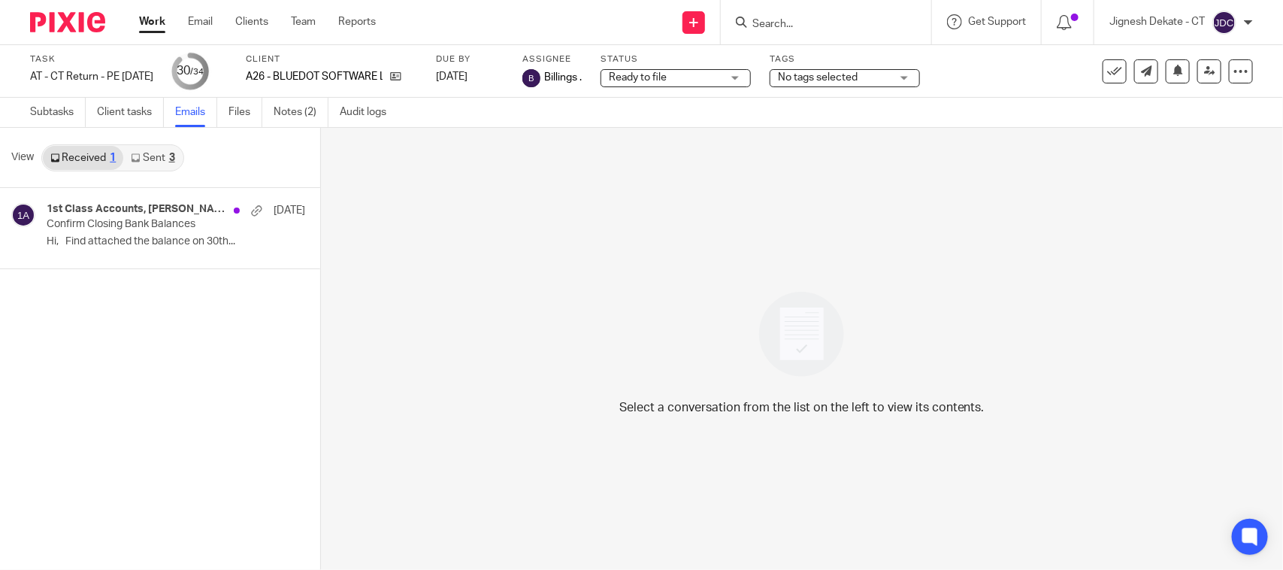
click at [154, 159] on link "Sent 3" at bounding box center [152, 158] width 59 height 24
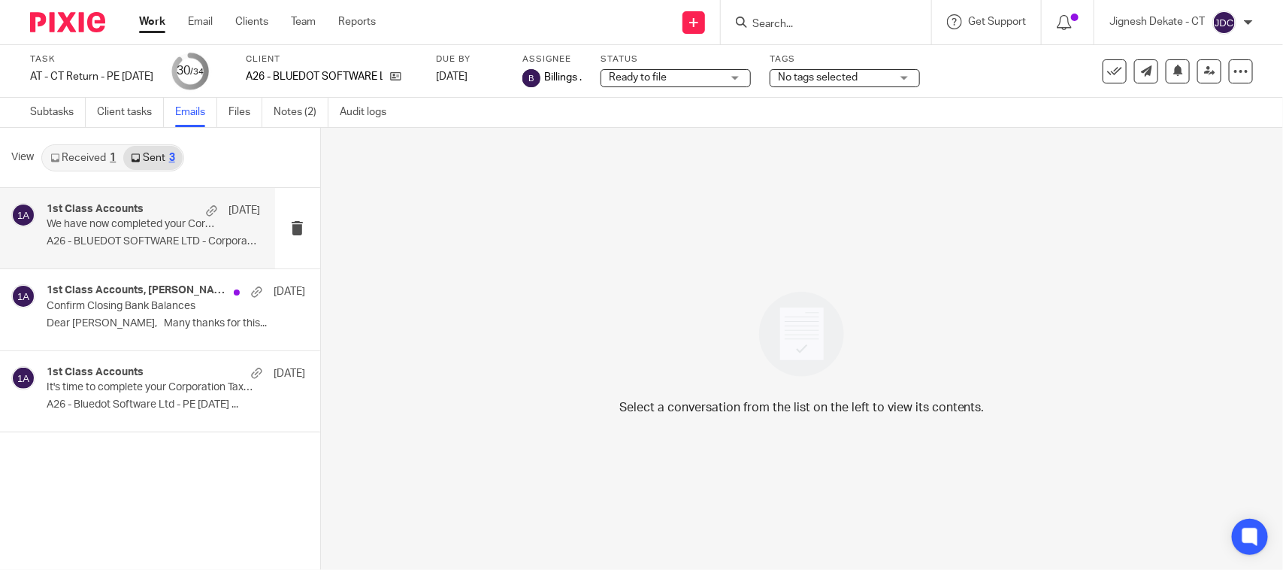
click at [119, 241] on p "A26 - BLUEDOT SOFTWARE LTD - Corporation Tax..." at bounding box center [153, 241] width 213 height 13
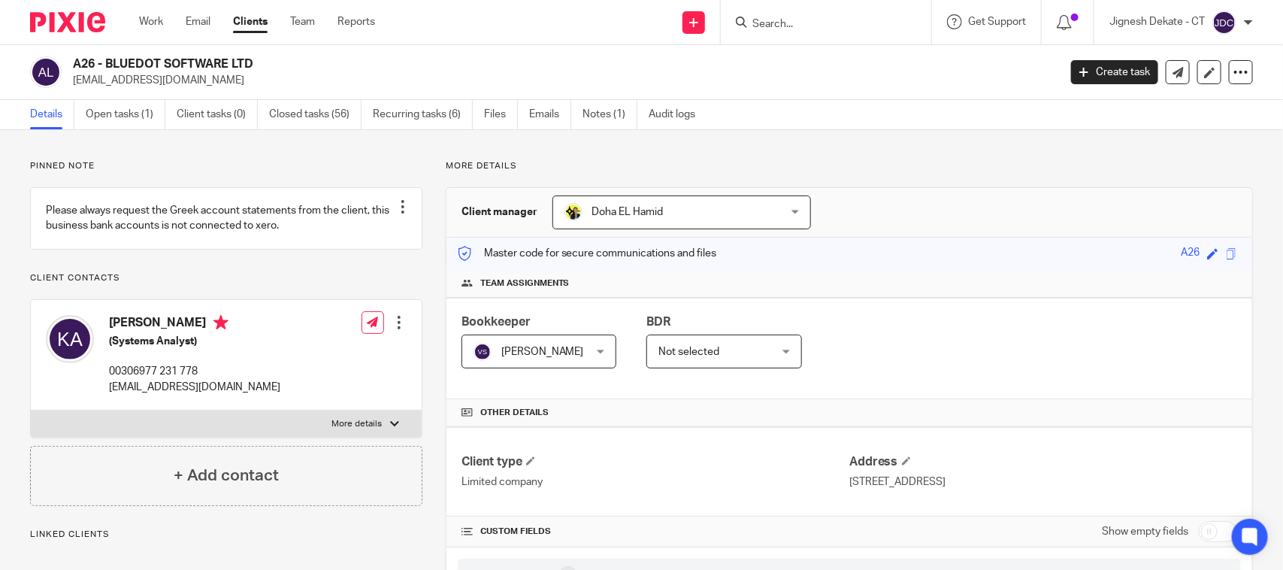
drag, startPoint x: 256, startPoint y: 65, endPoint x: 68, endPoint y: 65, distance: 187.9
click at [65, 65] on div "A26 - BLUEDOT SOFTWARE LTD [EMAIL_ADDRESS][DOMAIN_NAME]" at bounding box center [539, 72] width 1019 height 32
copy div "A26 - BLUEDOT SOFTWARE LTD"
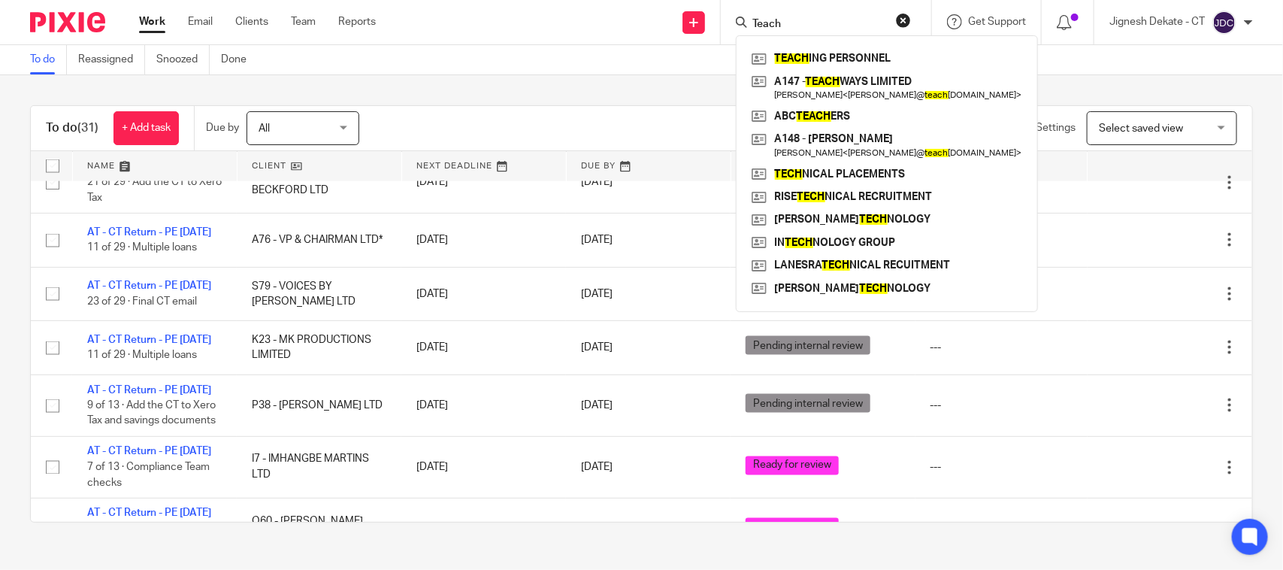
scroll to position [940, 0]
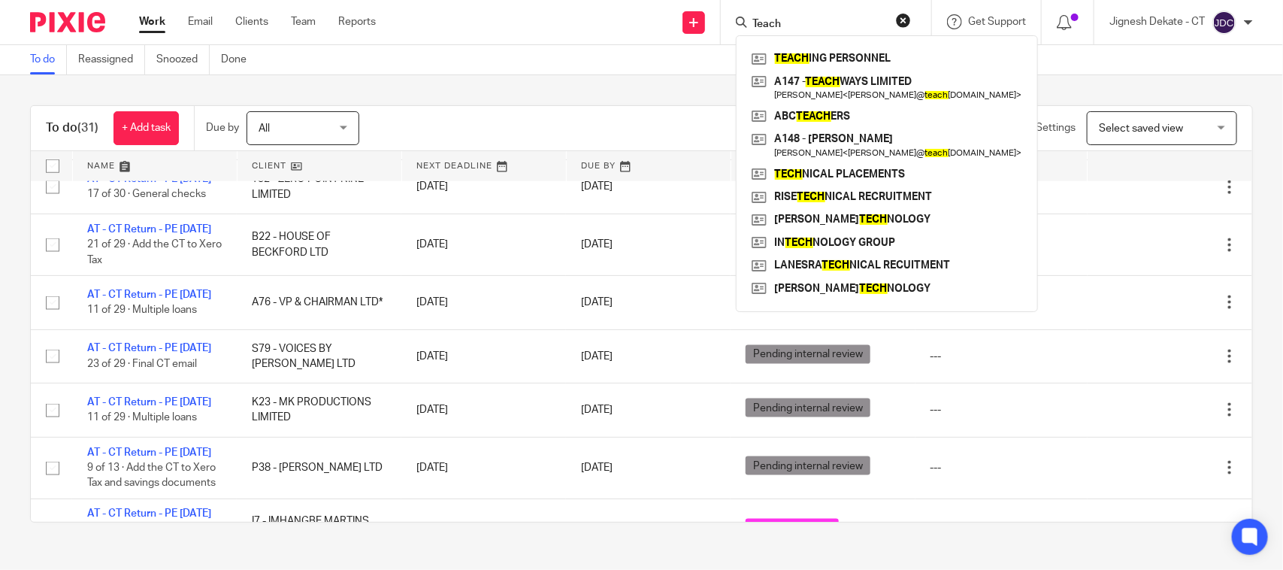
click at [50, 55] on link "To do" at bounding box center [48, 59] width 37 height 29
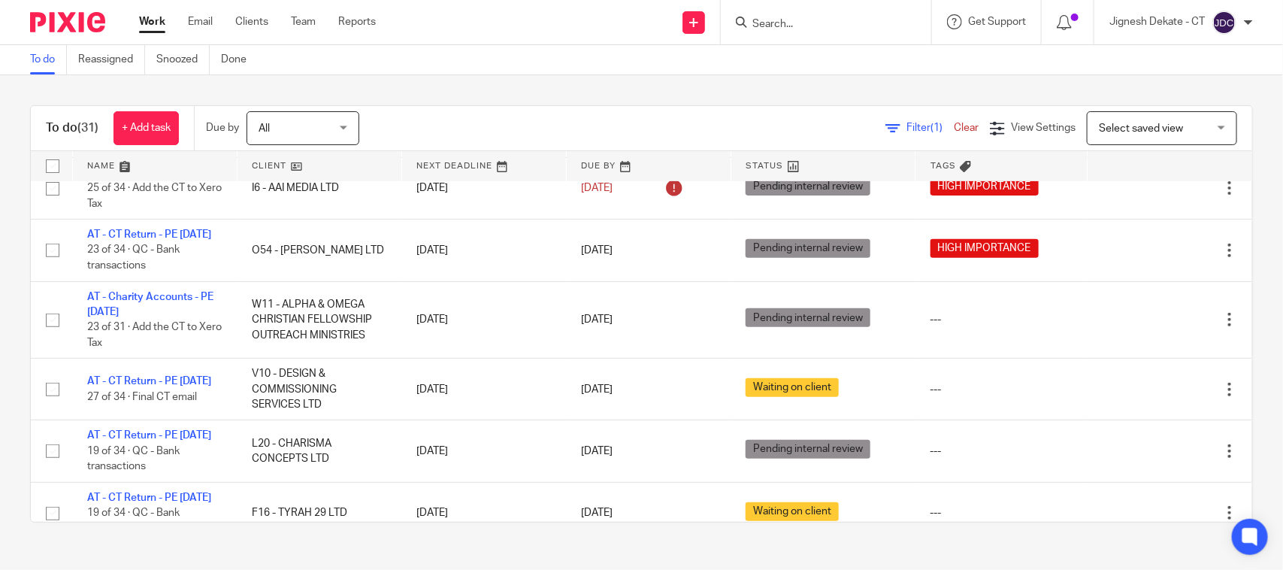
scroll to position [282, 0]
